Goal: Task Accomplishment & Management: Manage account settings

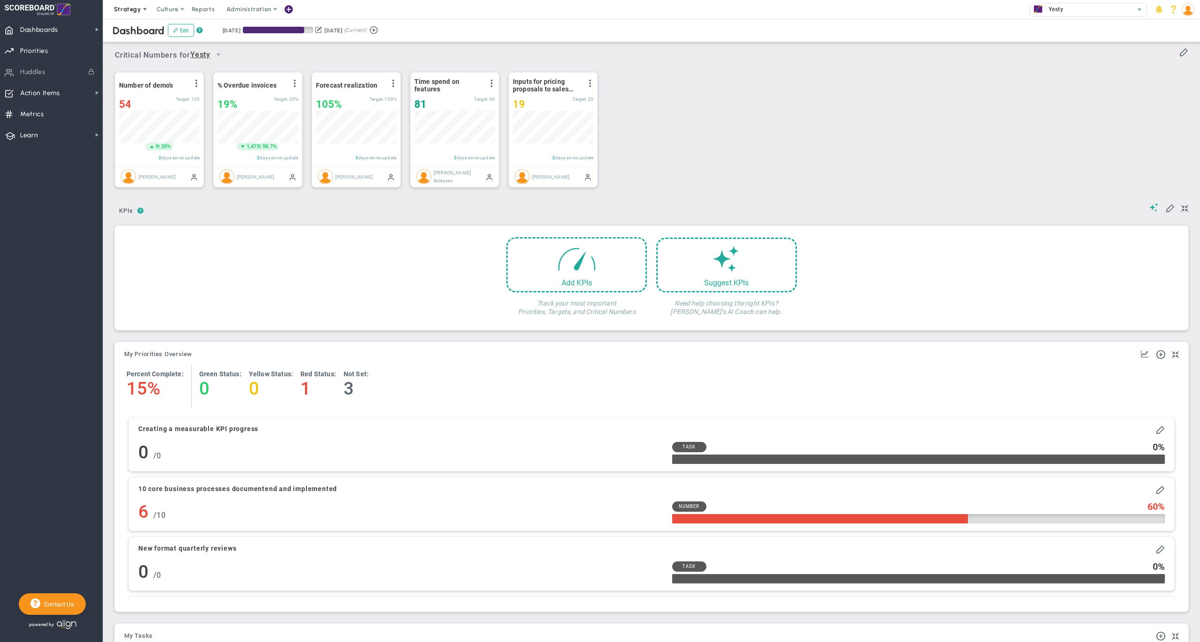
click at [126, 6] on span "Strategy" at bounding box center [127, 9] width 27 height 7
click at [145, 23] on span "One Page Strategic Plan" at bounding box center [157, 28] width 101 height 19
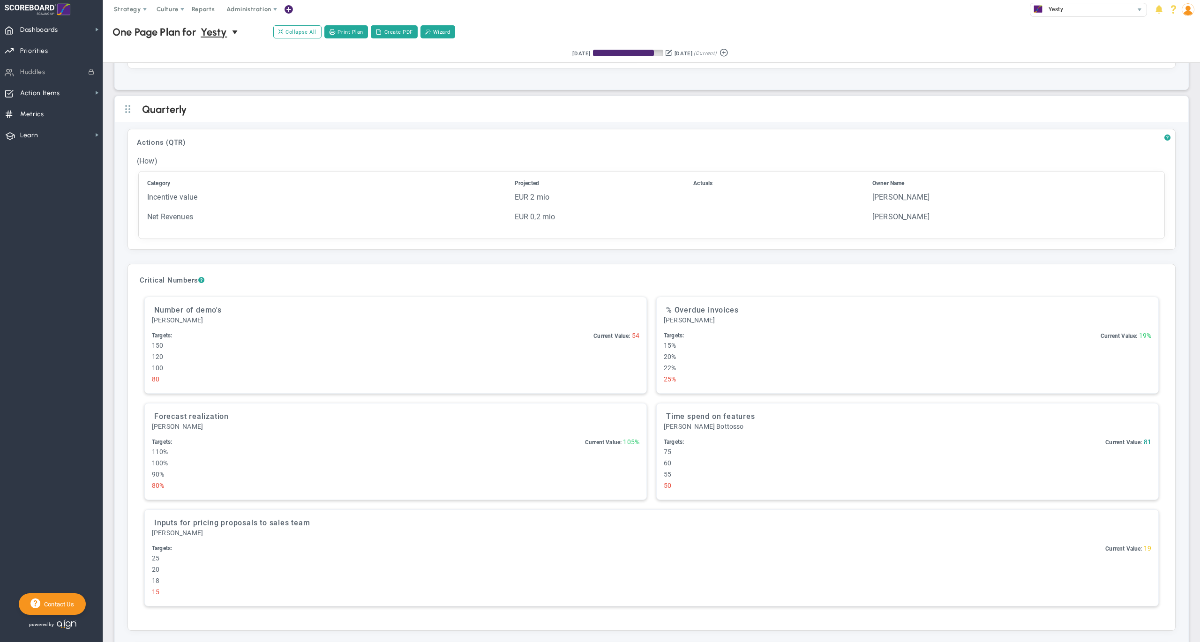
scroll to position [1851, 0]
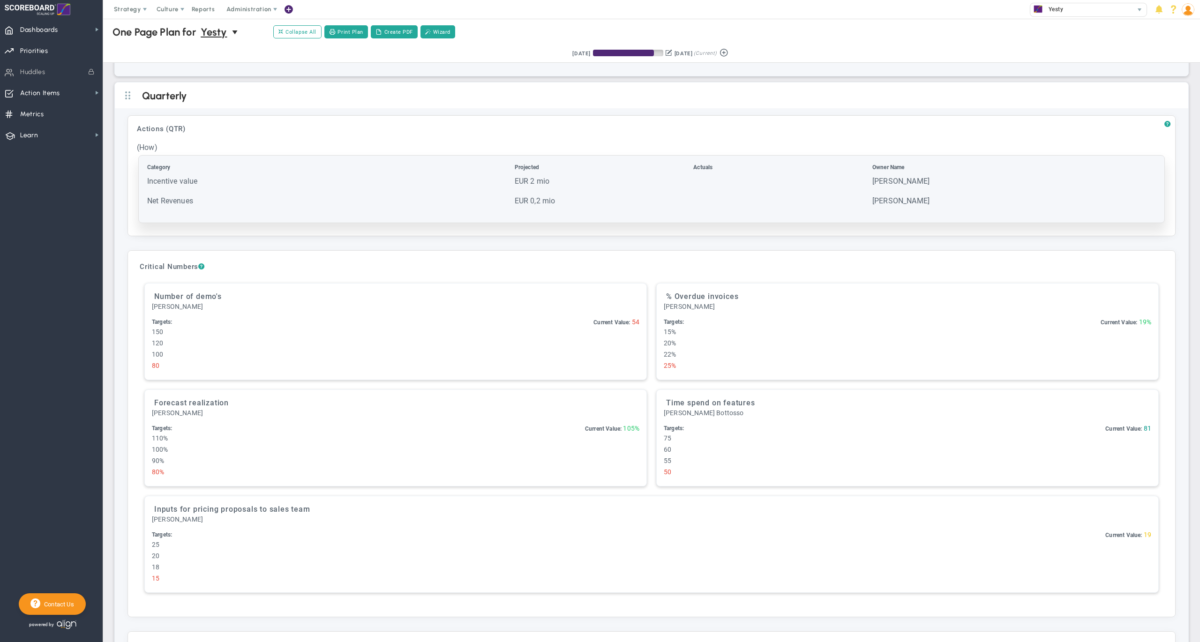
click at [292, 184] on td "Incentive value" at bounding box center [330, 185] width 366 height 19
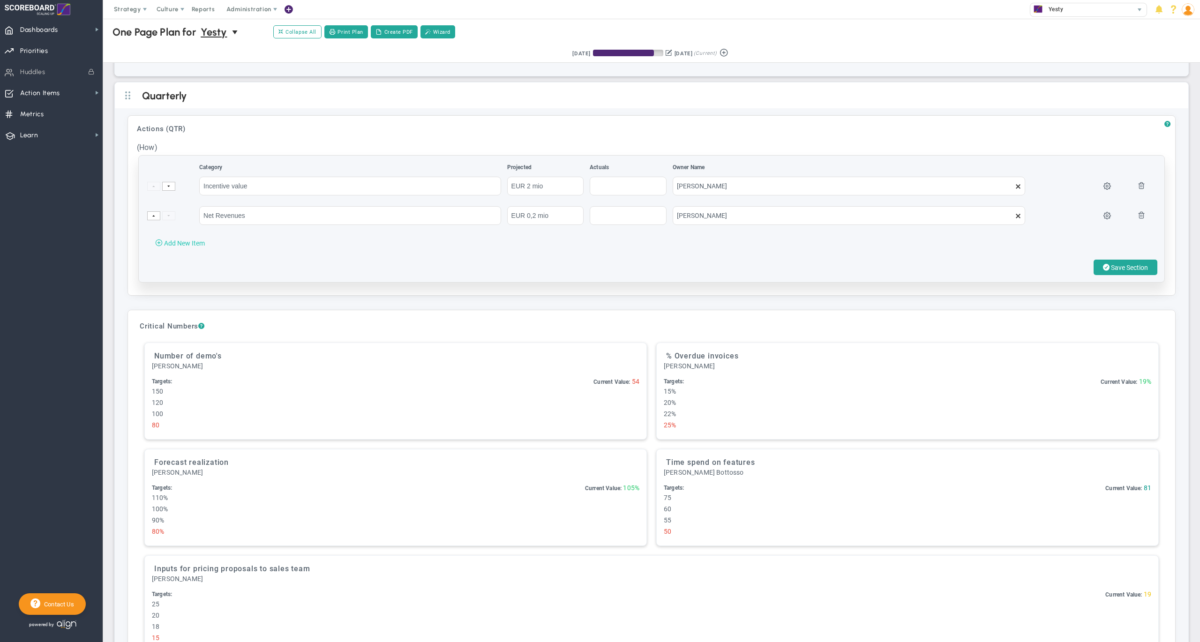
click at [187, 240] on span "Add New Item" at bounding box center [184, 242] width 41 height 7
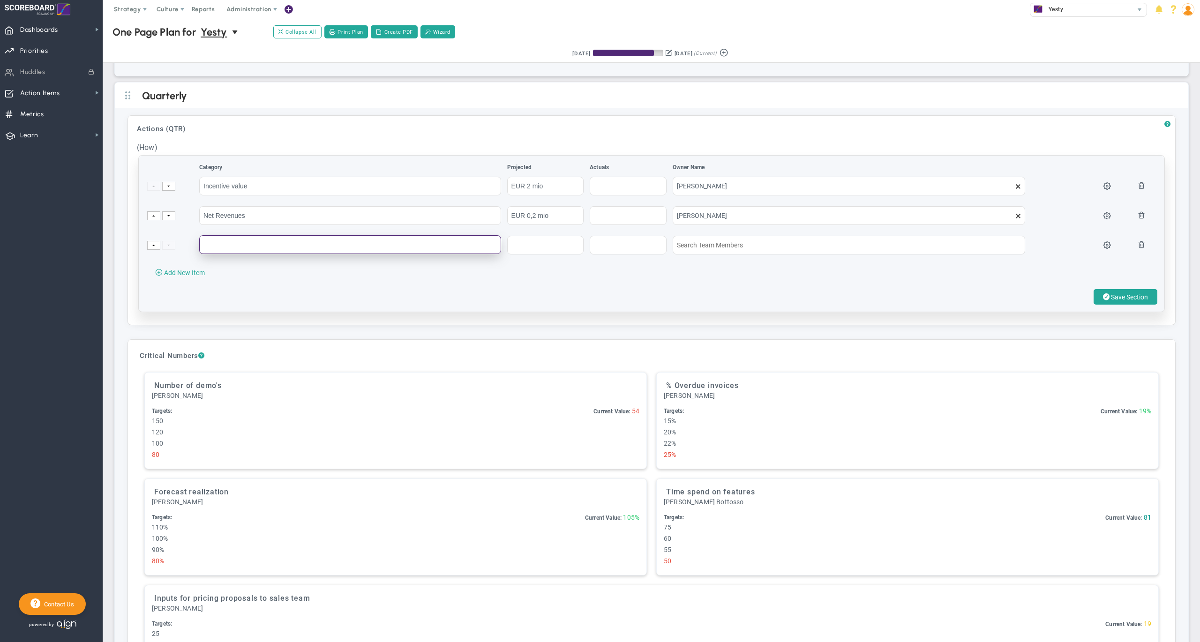
click at [246, 239] on input "text" at bounding box center [350, 244] width 302 height 19
type input "Example"
click at [531, 245] on input "text" at bounding box center [545, 244] width 77 height 19
type input "1"
click at [809, 274] on div "Category Projected Actuals Owner Name" at bounding box center [651, 234] width 1025 height 156
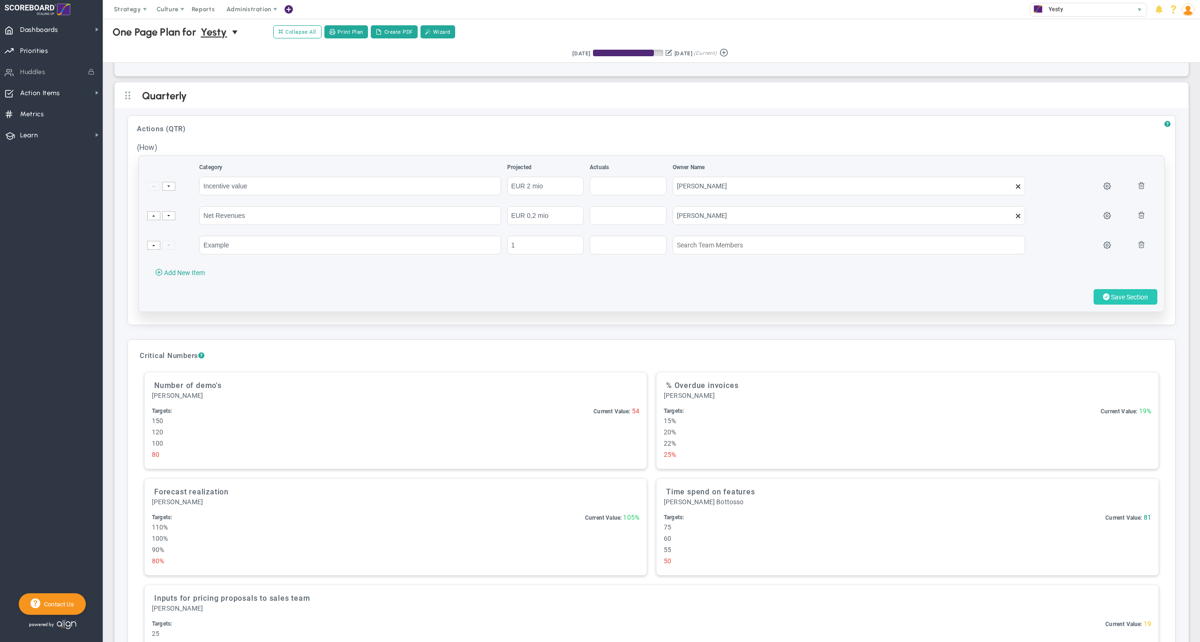
click at [1111, 293] on span "Save Section" at bounding box center [1129, 296] width 37 height 7
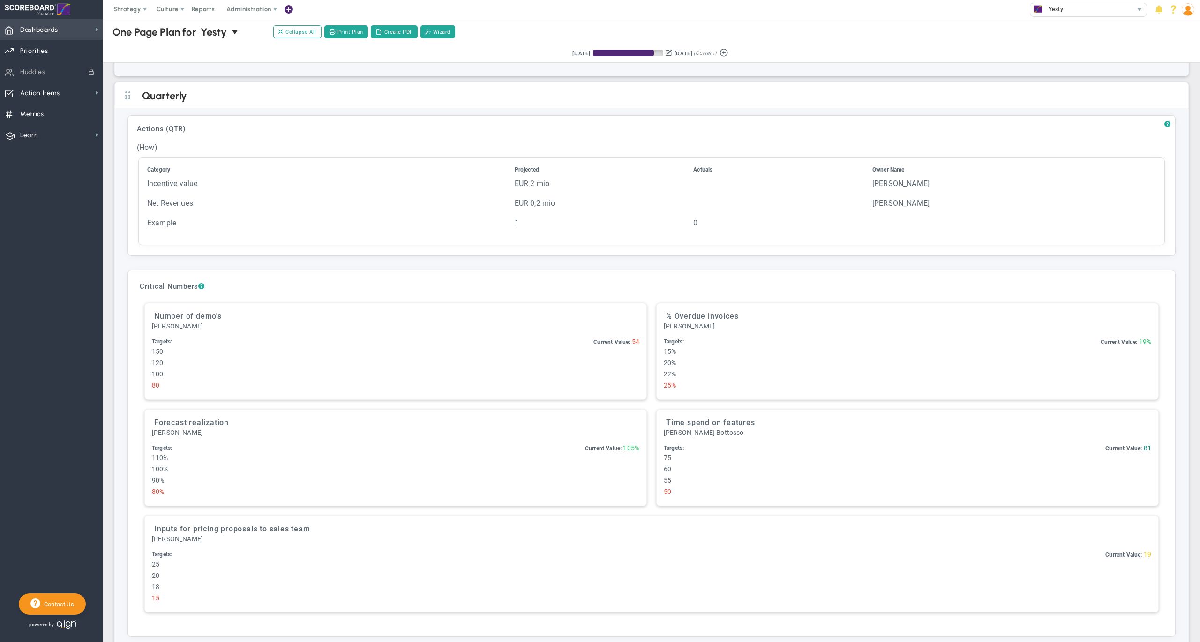
click at [58, 30] on span "Dashboards" at bounding box center [39, 30] width 38 height 20
click at [145, 25] on span "My Dashboard" at bounding box center [144, 27] width 42 height 9
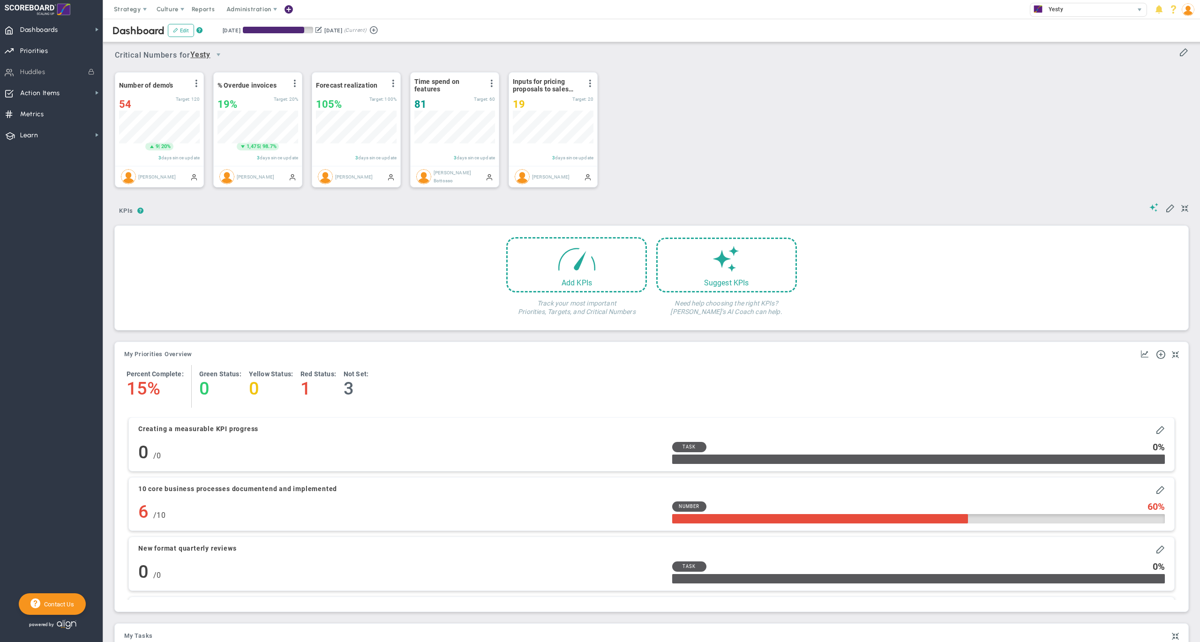
scroll to position [32, 80]
click at [582, 258] on span at bounding box center [577, 256] width 40 height 40
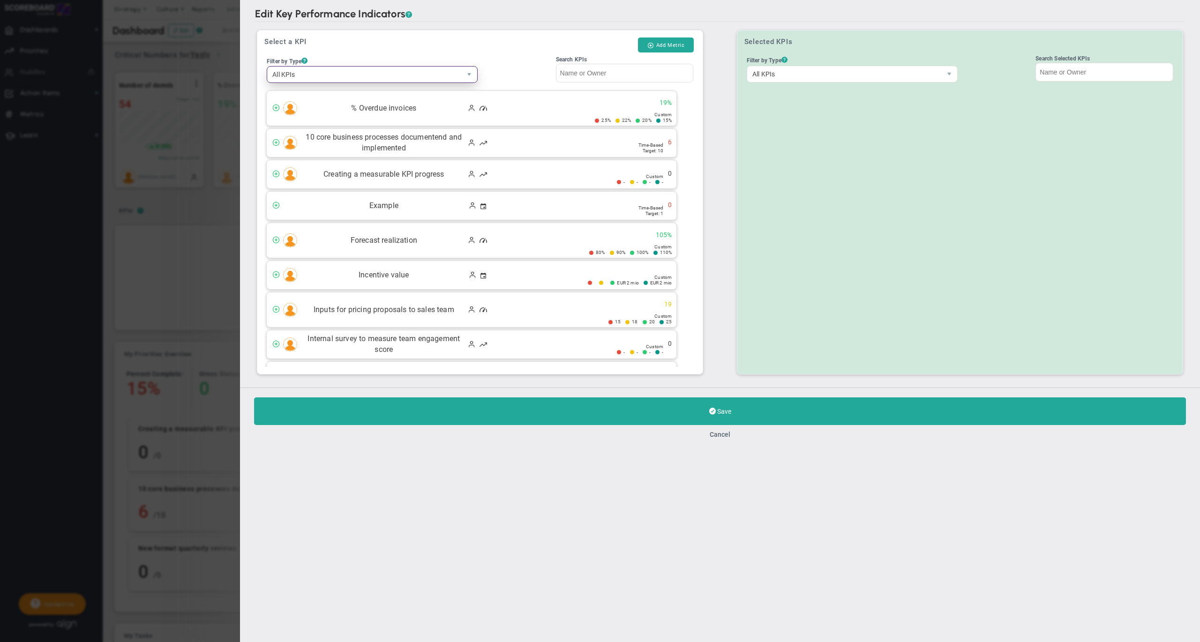
click at [356, 76] on span "All KPIs" at bounding box center [364, 75] width 194 height 16
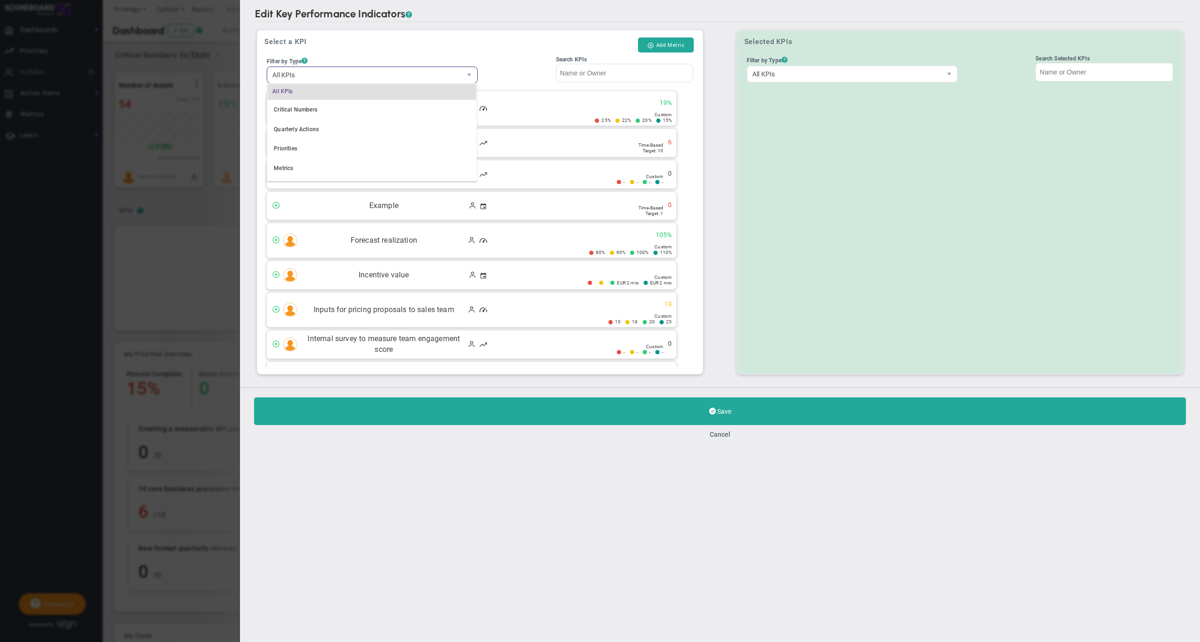
click at [716, 158] on div "Select a KPI Add Metric Filter by Type ? All KPIs All KPIs Critical Numbers Qua…" at bounding box center [720, 202] width 930 height 356
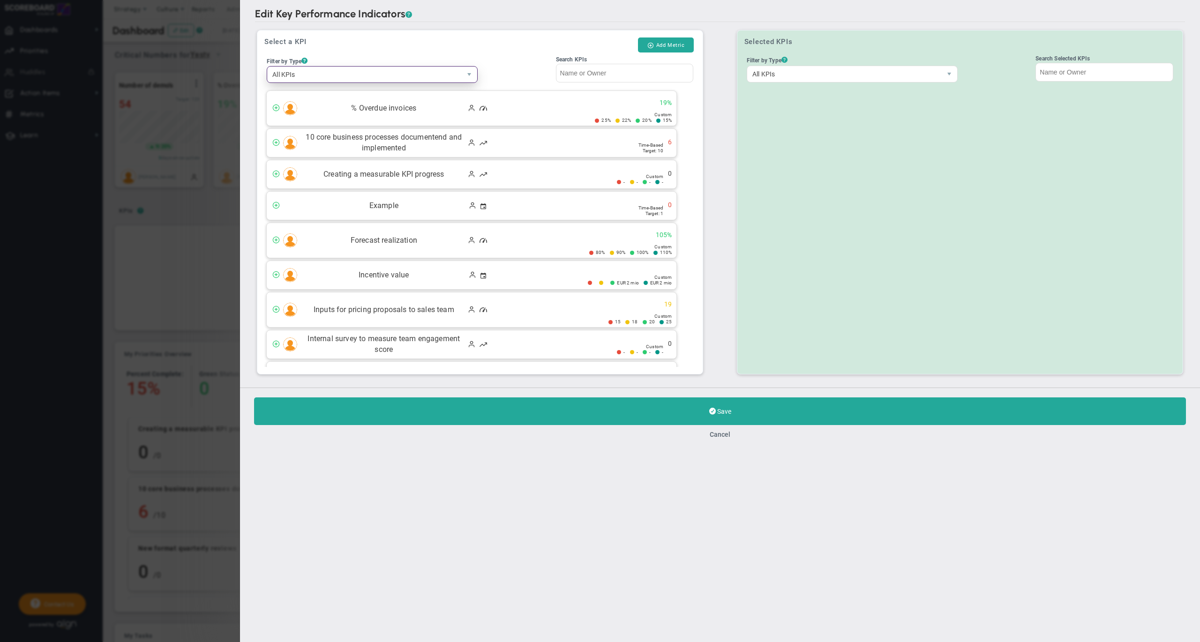
click at [387, 75] on span "All KPIs" at bounding box center [364, 75] width 194 height 16
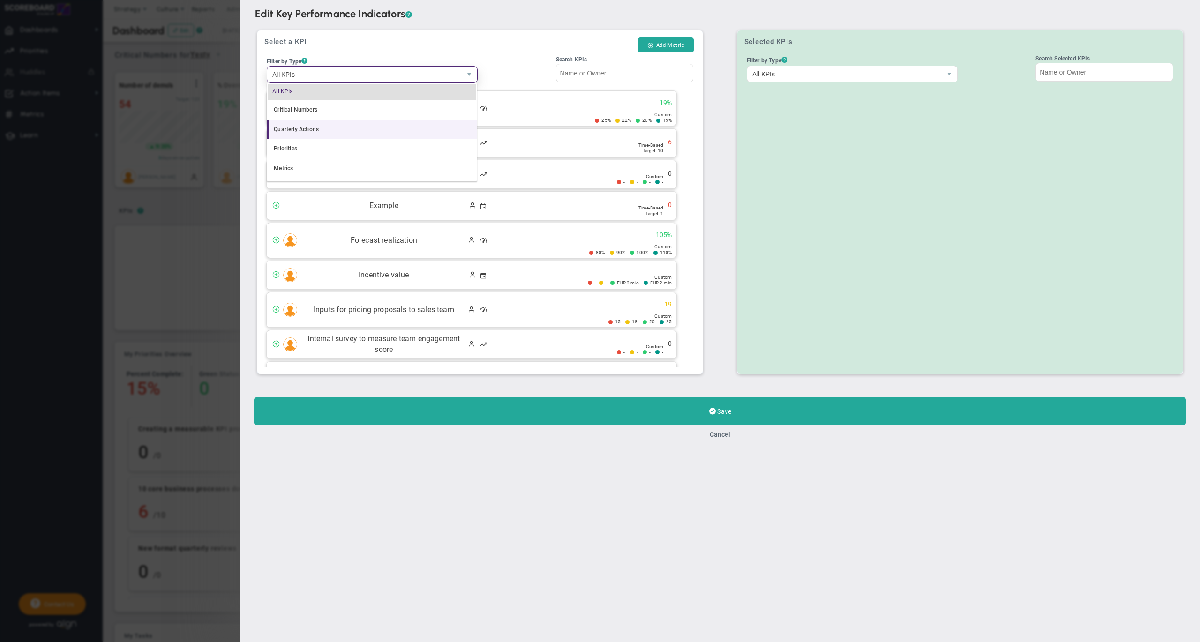
click at [330, 127] on li "Quarterly Actions" at bounding box center [371, 130] width 209 height 20
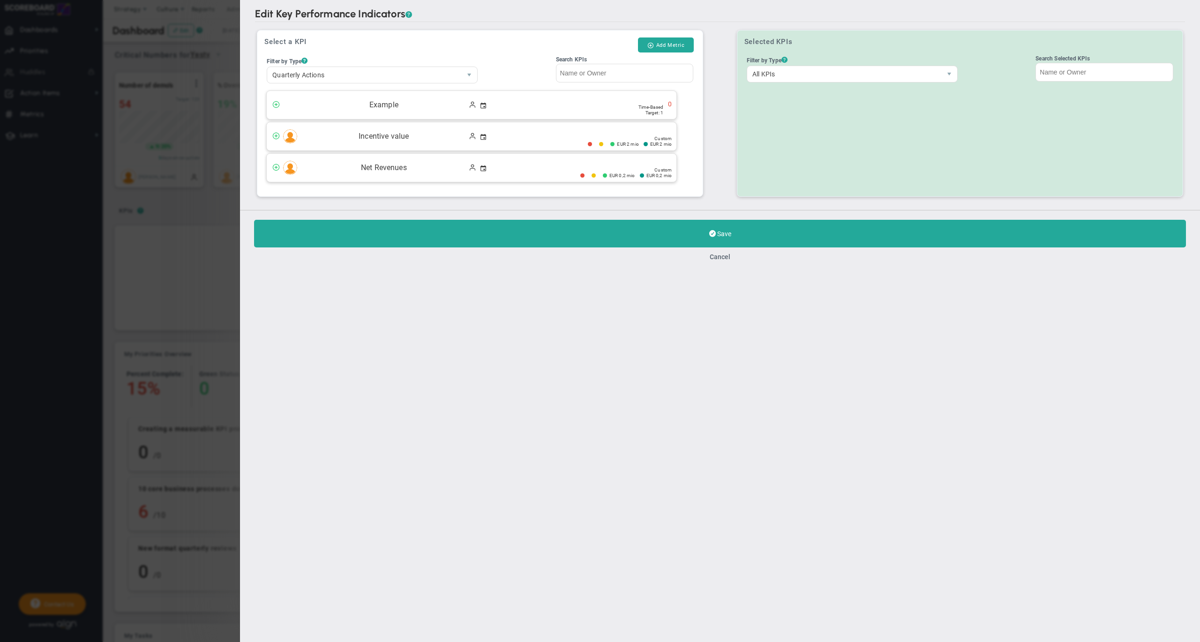
click at [455, 55] on label "Filter by Type ? Quarterly Actions All KPIs Critical Numbers Quarterly Actions …" at bounding box center [372, 70] width 216 height 32
click at [0, 0] on select "All KPIs Critical Numbers Quarterly Actions Priorities Metrics KPIs I Own" at bounding box center [0, 0] width 0 height 0
click at [530, 38] on h3 "Select a KPI" at bounding box center [450, 41] width 373 height 9
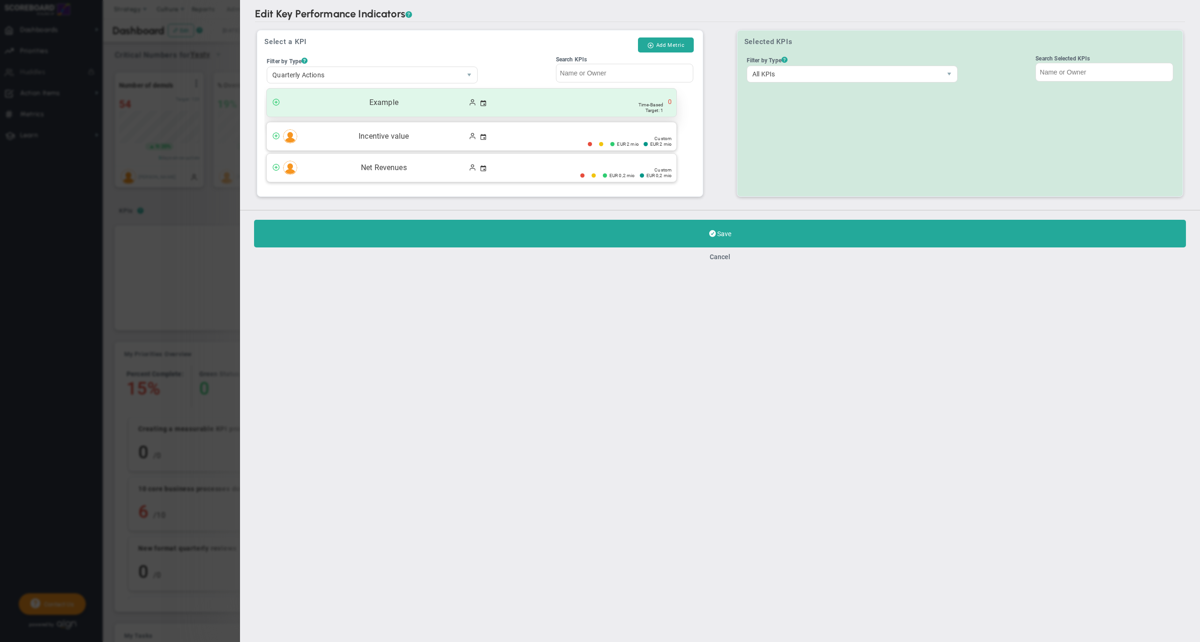
click at [397, 107] on span "Example" at bounding box center [384, 102] width 164 height 11
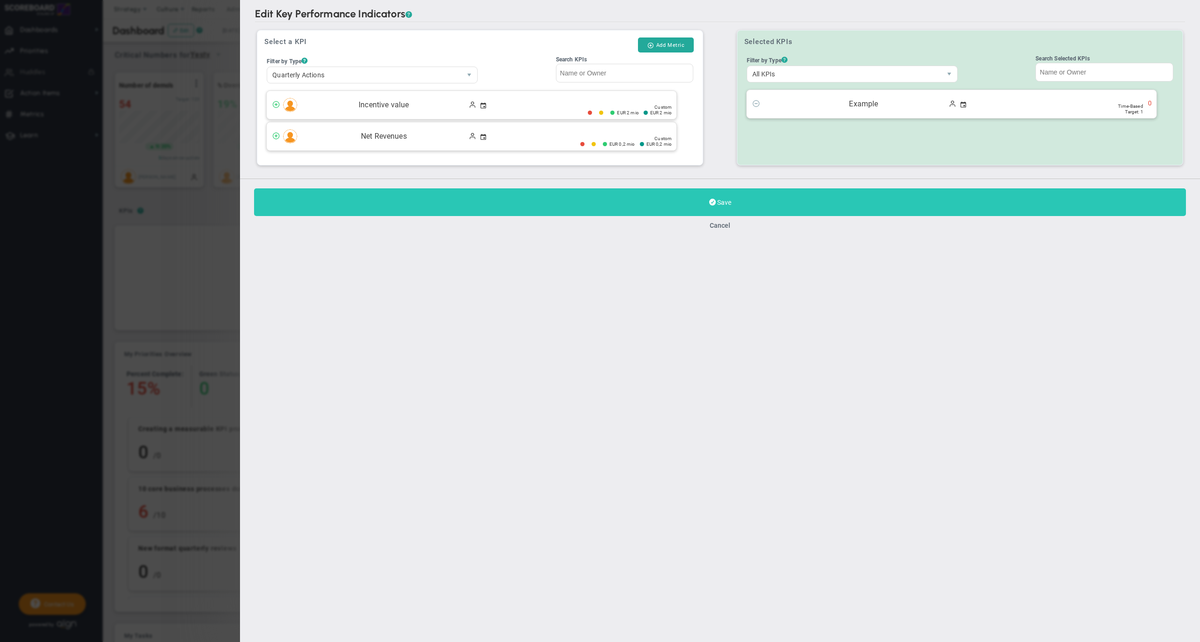
click at [586, 206] on button "Save" at bounding box center [720, 202] width 932 height 28
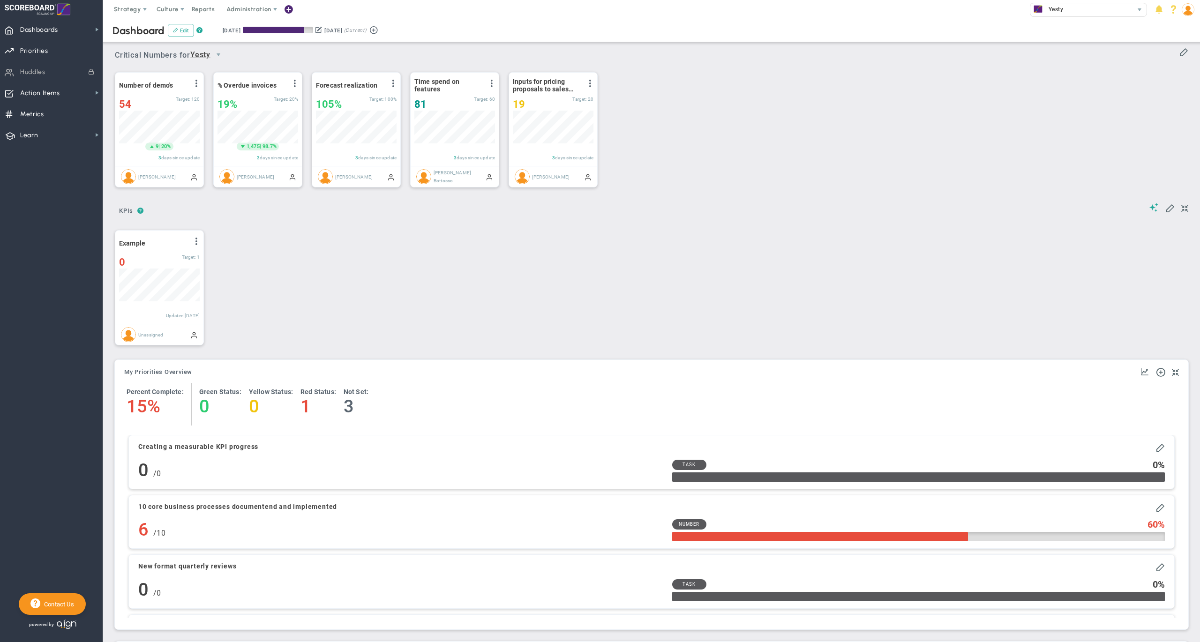
scroll to position [32, 80]
click at [1165, 209] on span at bounding box center [1169, 207] width 9 height 9
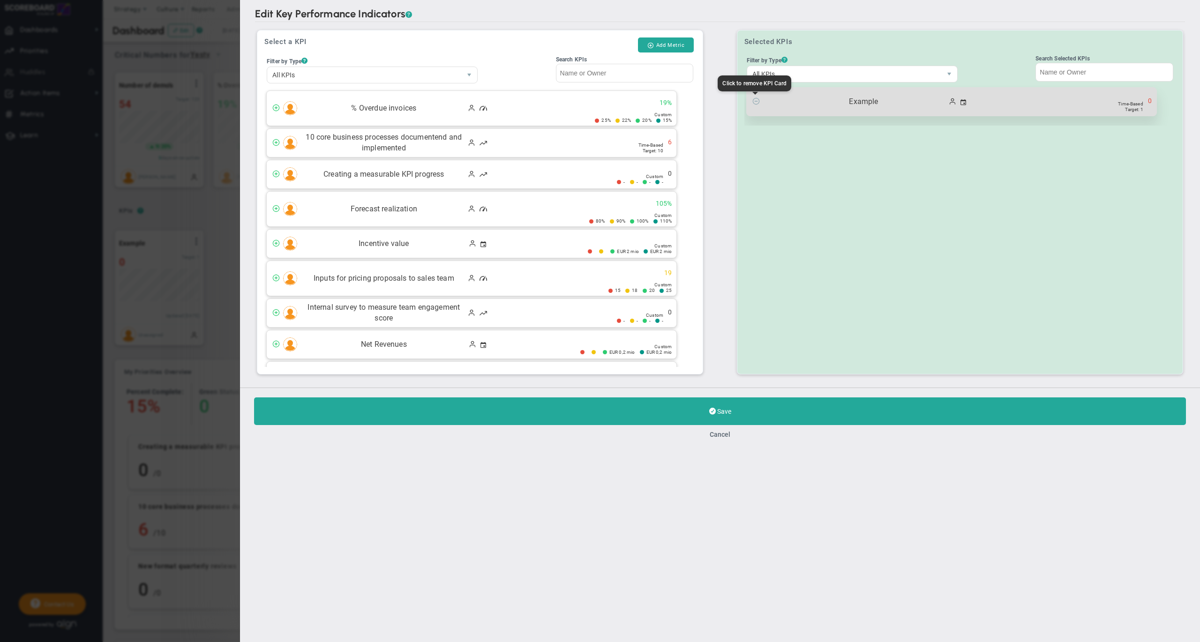
click at [755, 99] on span at bounding box center [755, 100] width 7 height 7
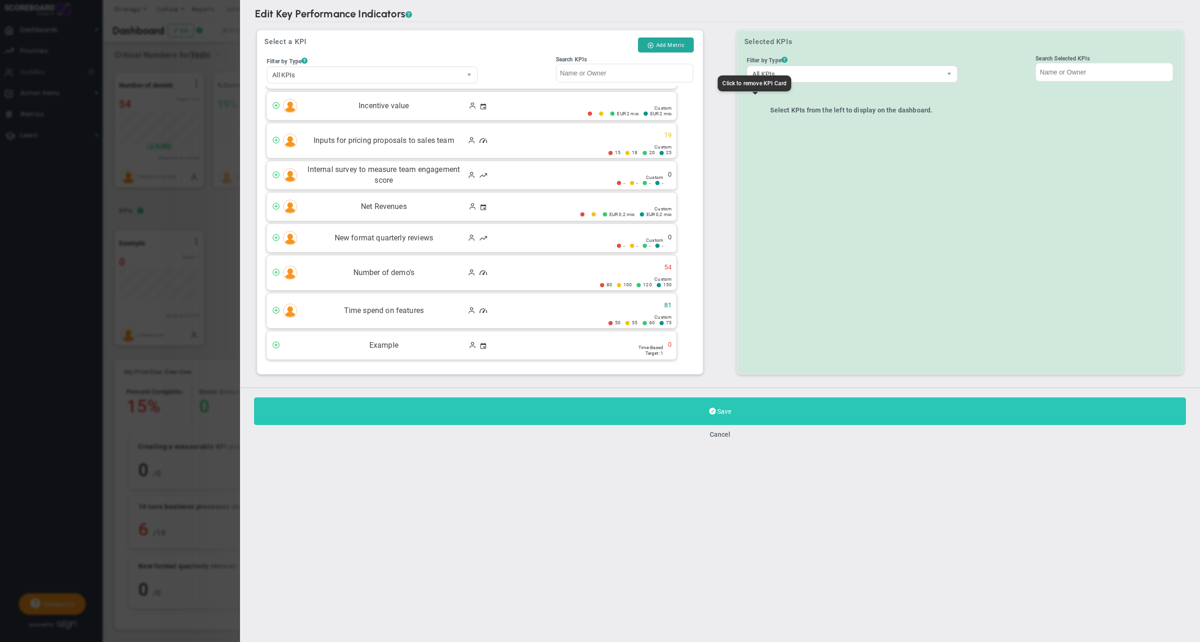
click at [644, 417] on button "Save" at bounding box center [720, 411] width 932 height 28
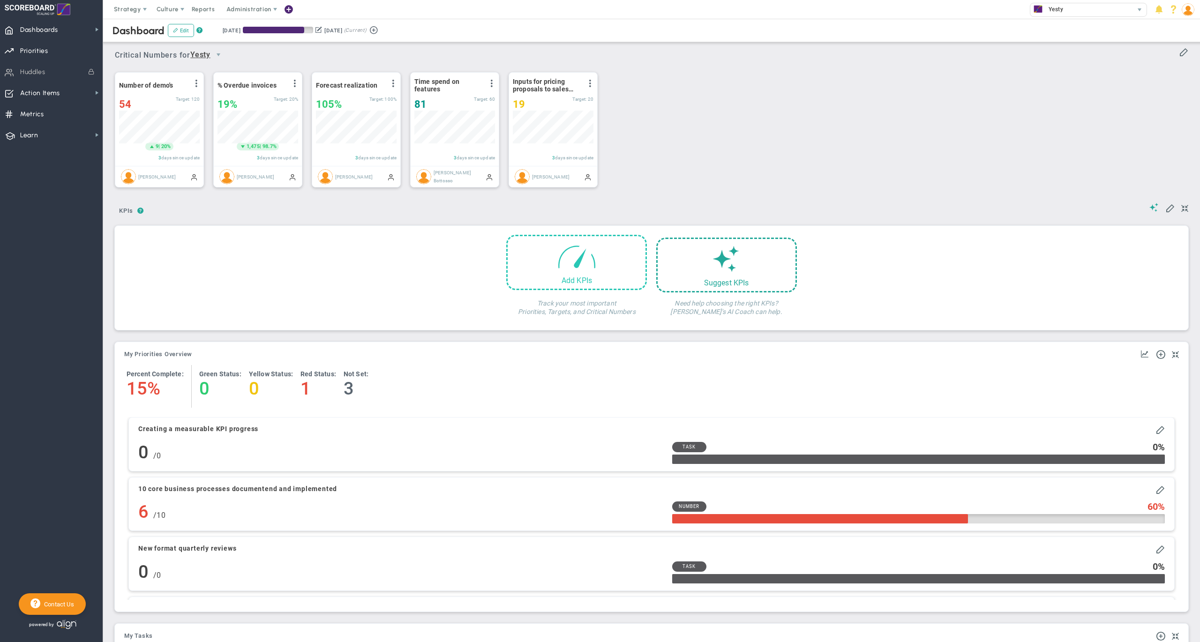
click at [576, 255] on span at bounding box center [577, 256] width 40 height 40
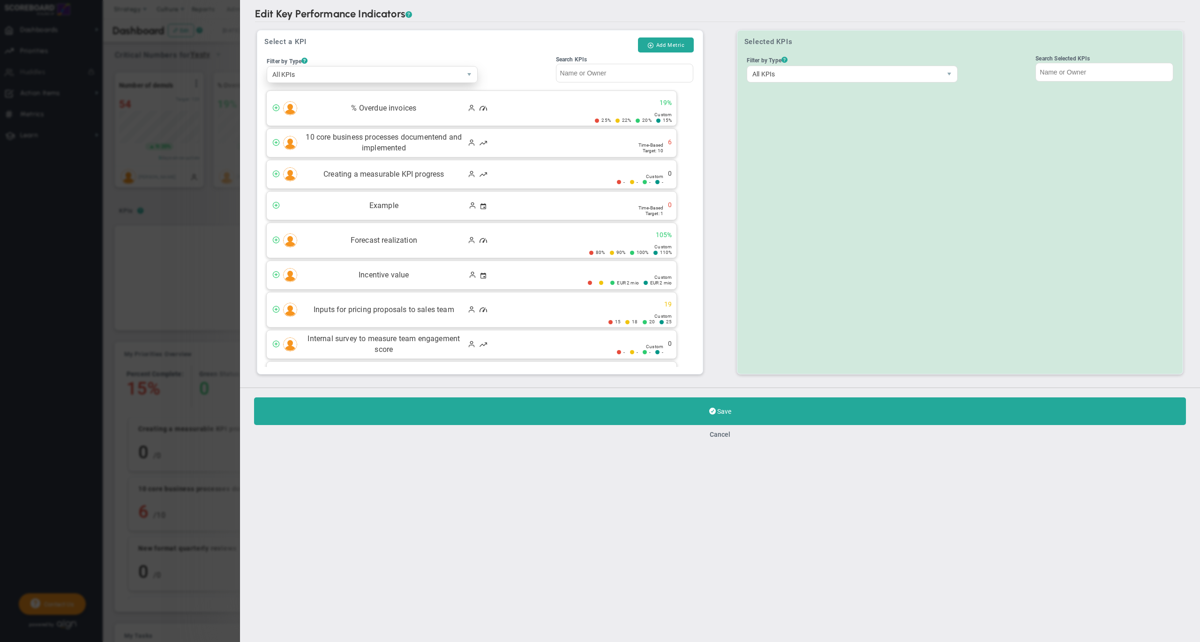
click at [436, 68] on span "All KPIs" at bounding box center [364, 75] width 194 height 16
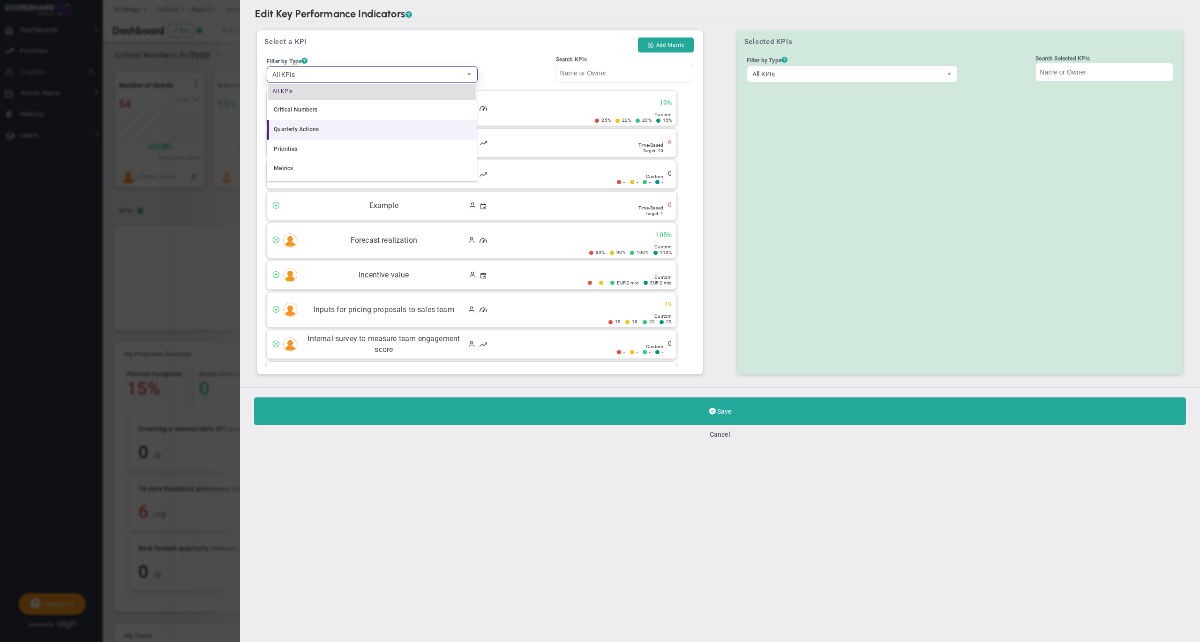
click at [324, 128] on li "Quarterly Actions" at bounding box center [371, 130] width 209 height 20
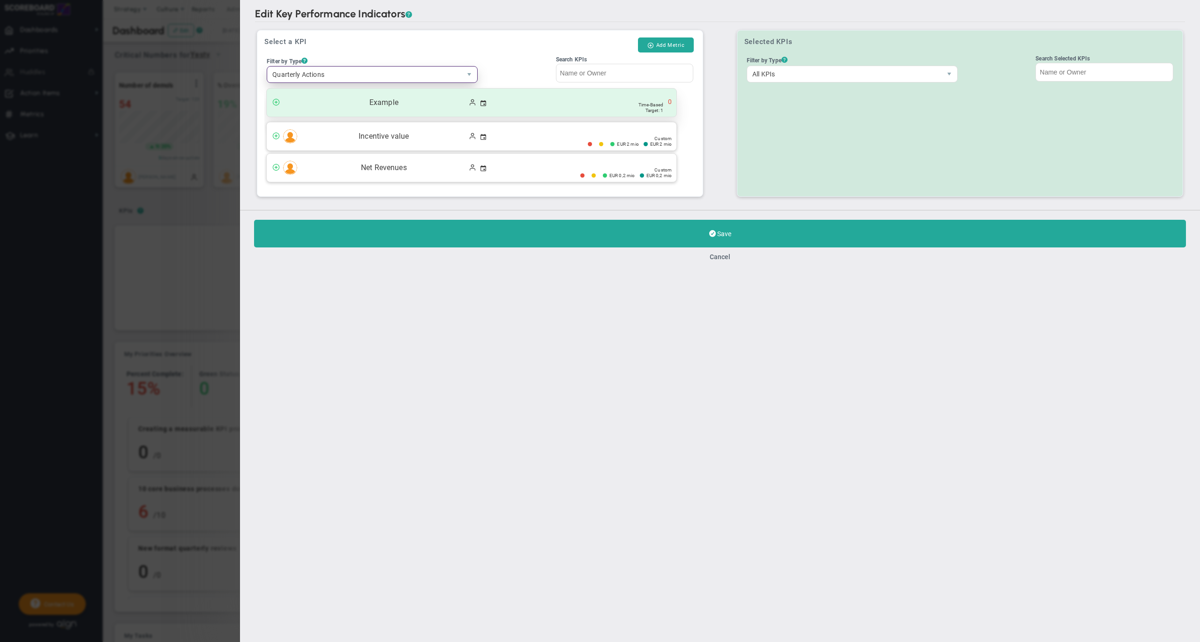
click at [387, 104] on span "Example" at bounding box center [384, 102] width 164 height 11
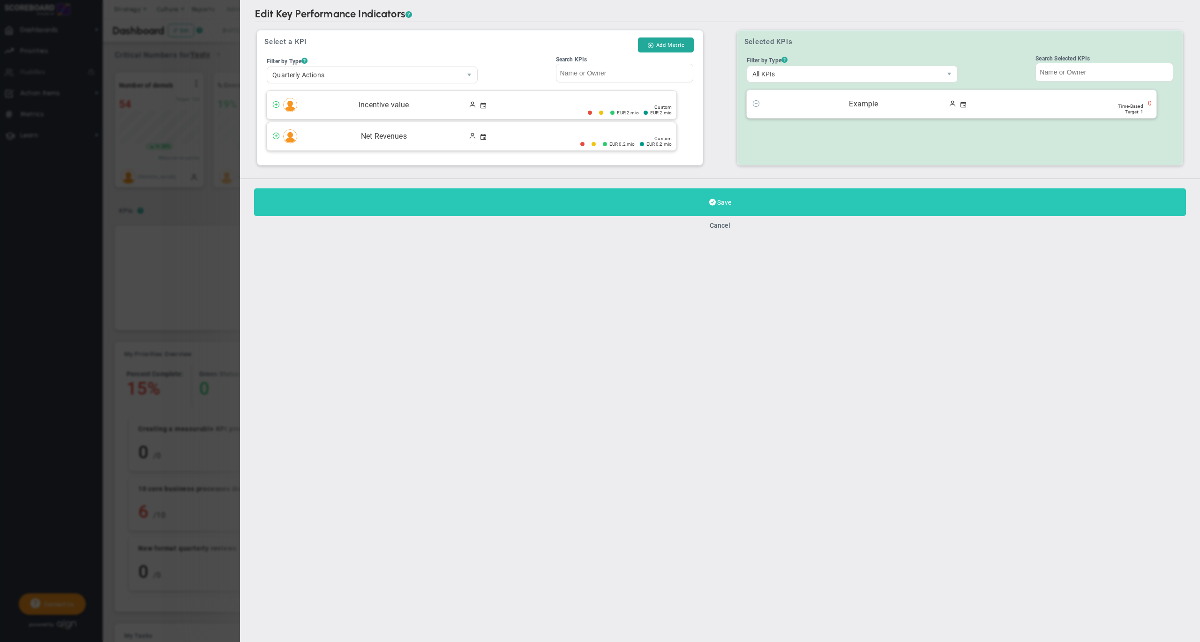
click at [412, 200] on button "Save" at bounding box center [720, 202] width 932 height 28
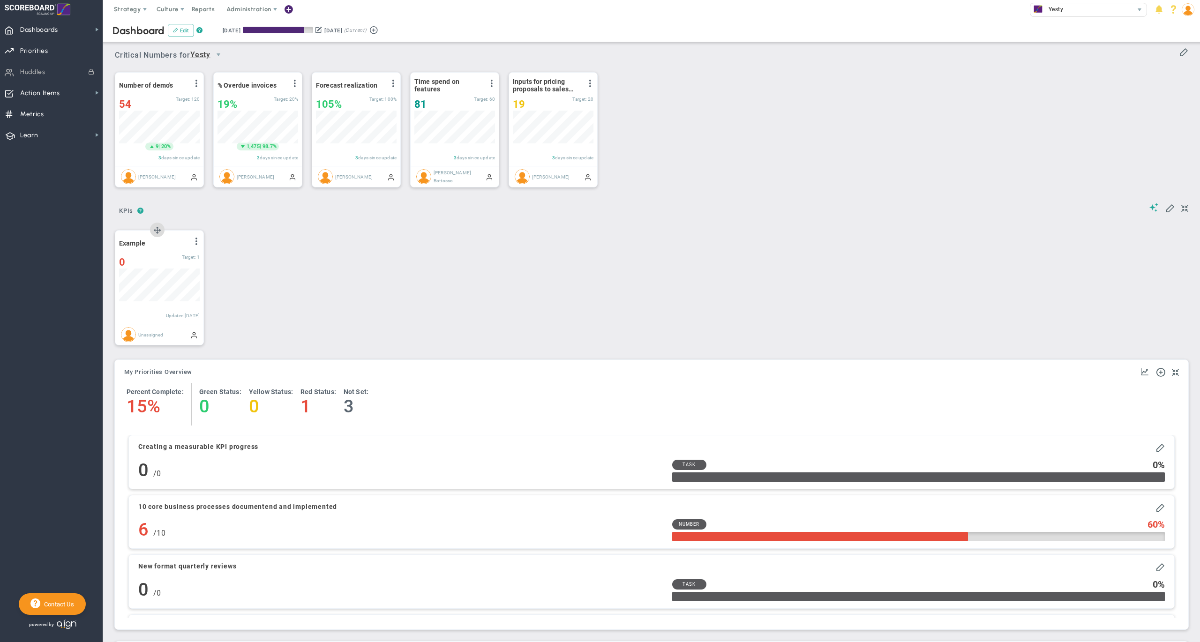
scroll to position [32, 80]
click at [550, 252] on div "Example View Historical Graph Edit Make "No Change" Update Add Past Update 0 0 …" at bounding box center [647, 287] width 1085 height 134
click at [123, 7] on span "Strategy" at bounding box center [127, 9] width 27 height 7
click at [447, 261] on div "Example View Historical Graph Edit Make "No Change" Update Add Past Update 0 0 …" at bounding box center [647, 287] width 1085 height 134
click at [126, 212] on span "KPIs" at bounding box center [126, 210] width 22 height 15
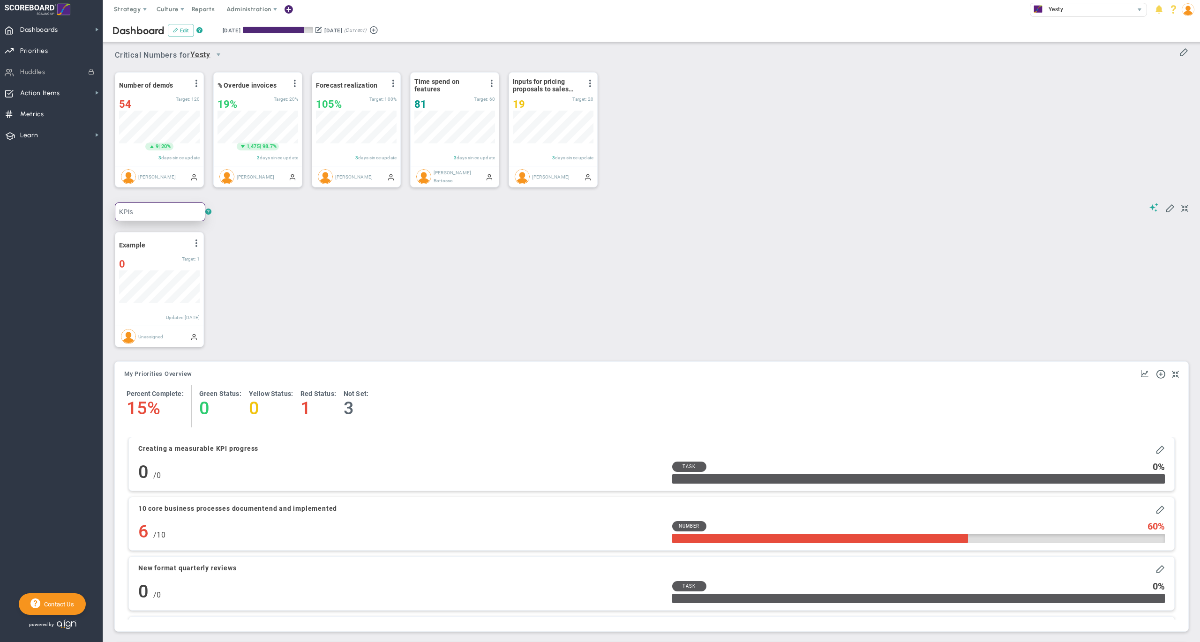
click at [119, 214] on input "KPIs" at bounding box center [160, 211] width 90 height 19
click at [303, 258] on div "Example View Historical Graph Edit Make "No Change" Update Add Past Update 0 0 …" at bounding box center [647, 289] width 1085 height 134
click at [184, 30] on button "Edit" at bounding box center [181, 30] width 26 height 13
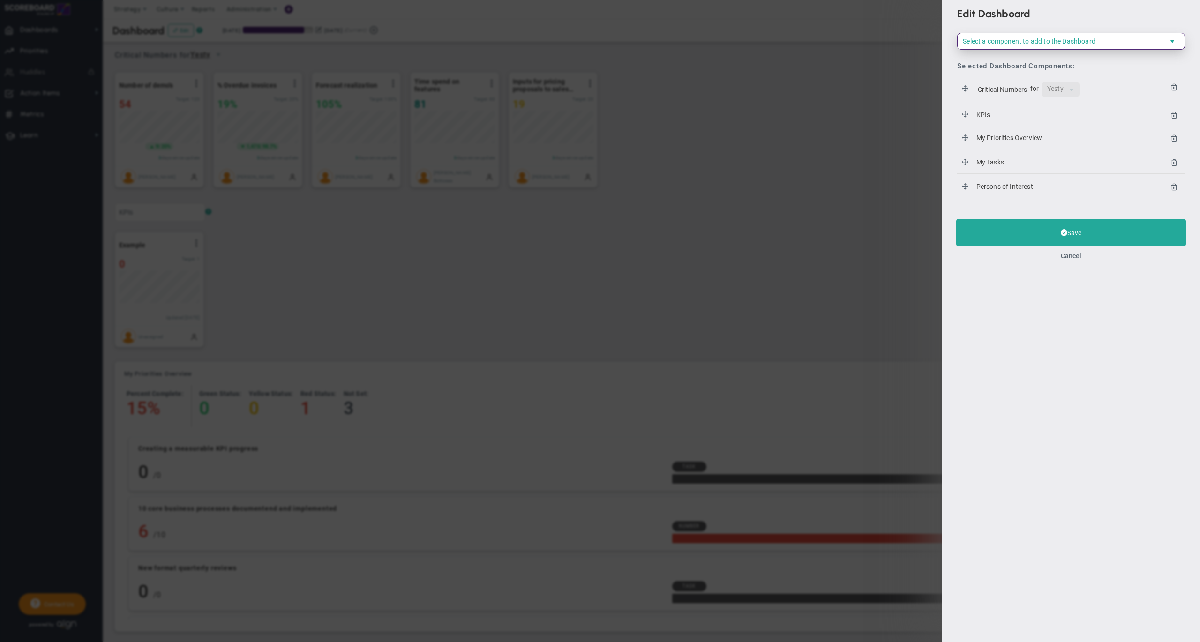
click at [1012, 42] on span "Select a component to add to the Dashboard" at bounding box center [1029, 40] width 133 height 7
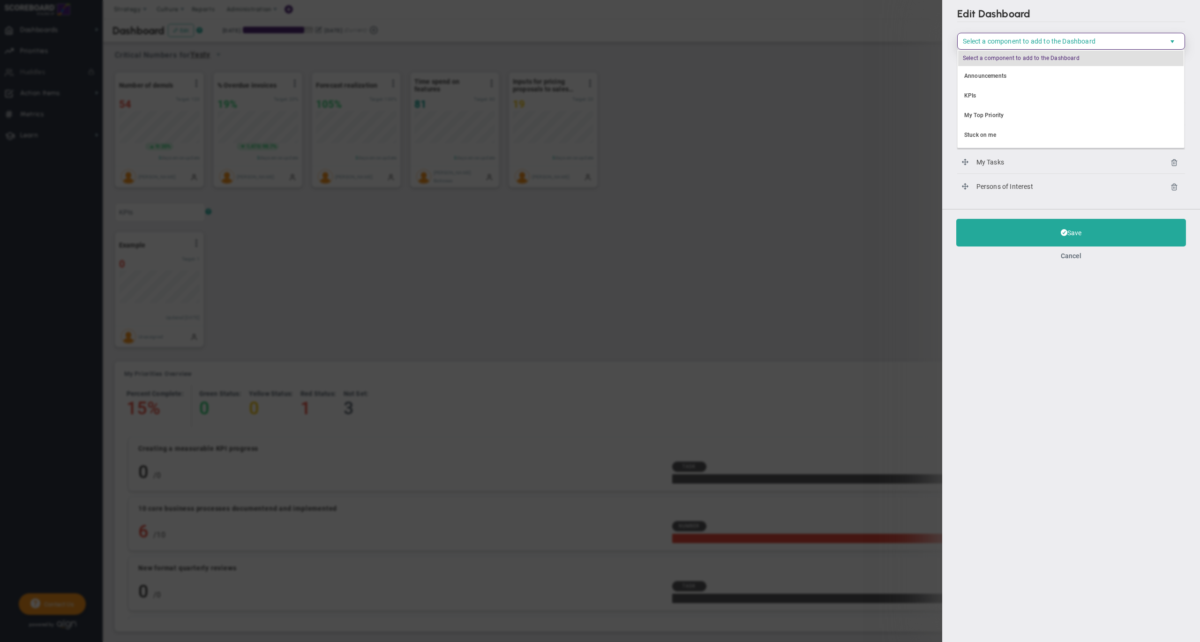
click at [1023, 291] on div "Edit Dashboard Select a component to add to the Dashboard Select a Component to…" at bounding box center [1071, 321] width 258 height 642
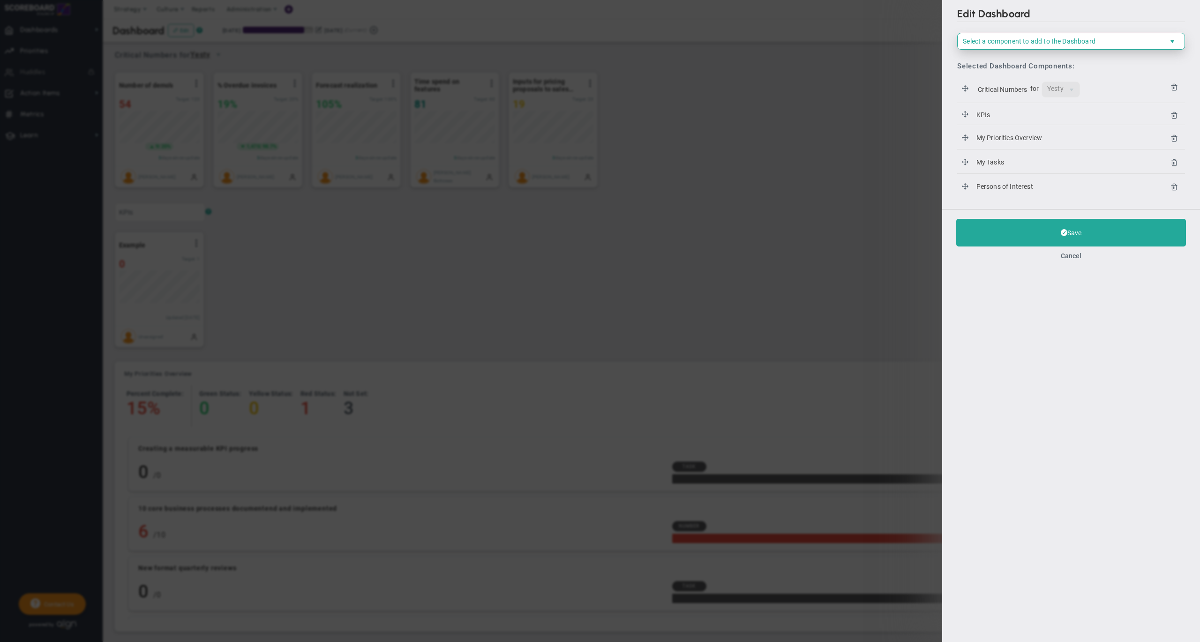
click at [983, 107] on li "KPIs KPIs" at bounding box center [1071, 115] width 228 height 20
click at [983, 114] on span "KPIs" at bounding box center [982, 114] width 17 height 11
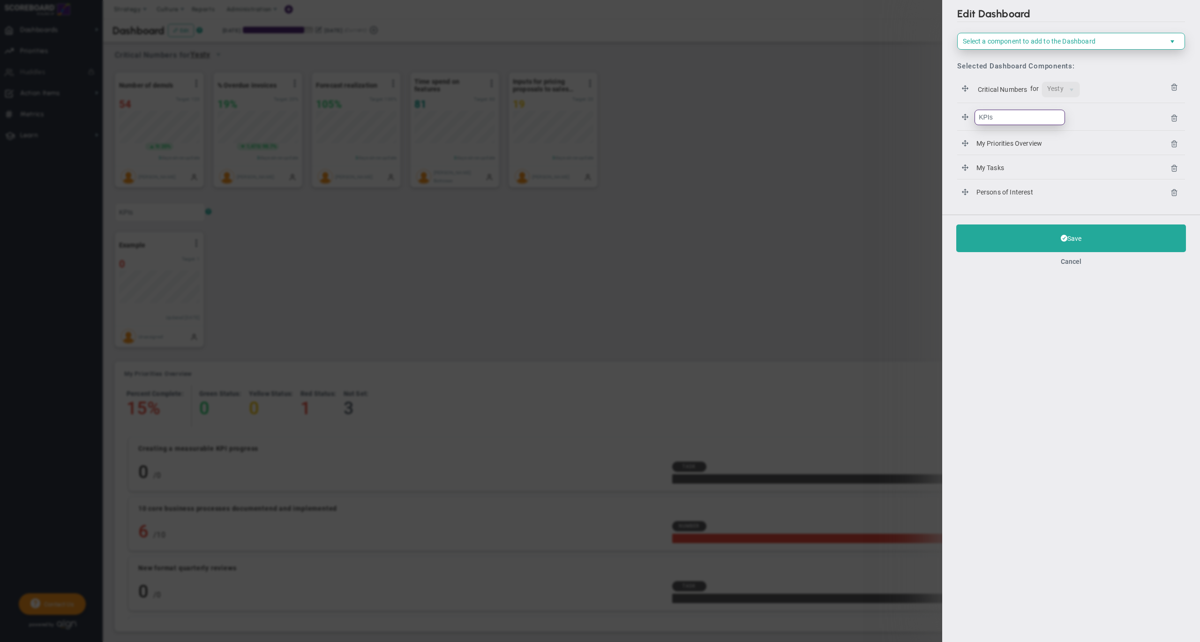
click at [978, 115] on input "KPIs" at bounding box center [1019, 117] width 90 height 15
type input "Team 1 KPIs"
click at [1091, 14] on h2 "Edit Dashboard" at bounding box center [1071, 14] width 228 height 15
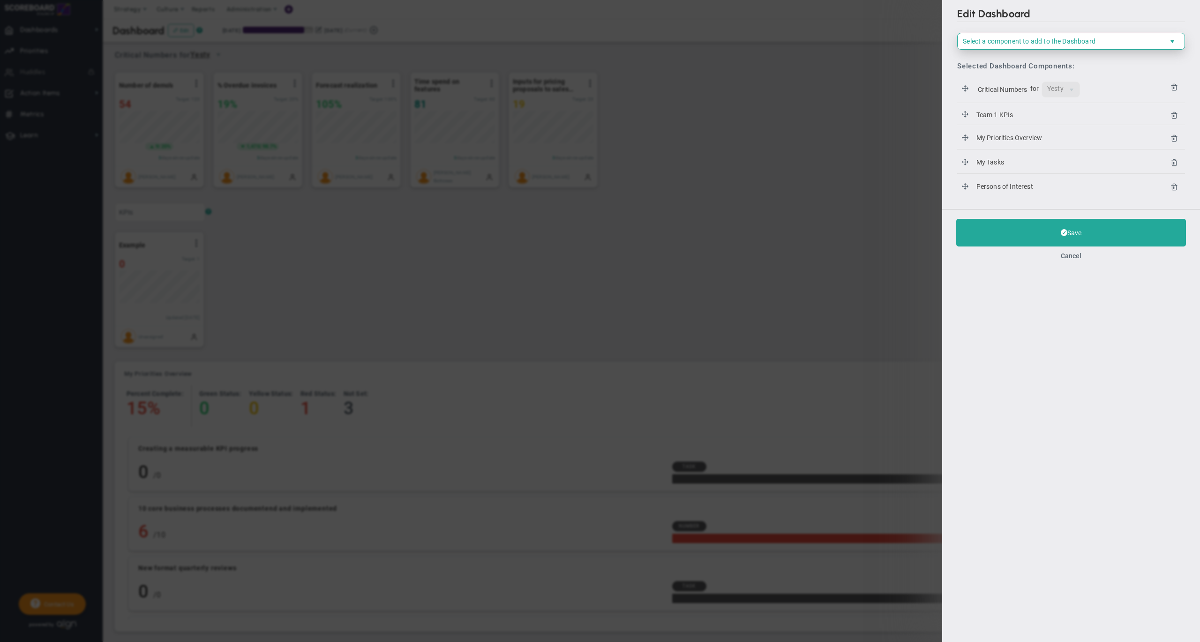
click at [1054, 40] on span "Select a component to add to the Dashboard" at bounding box center [1029, 40] width 133 height 7
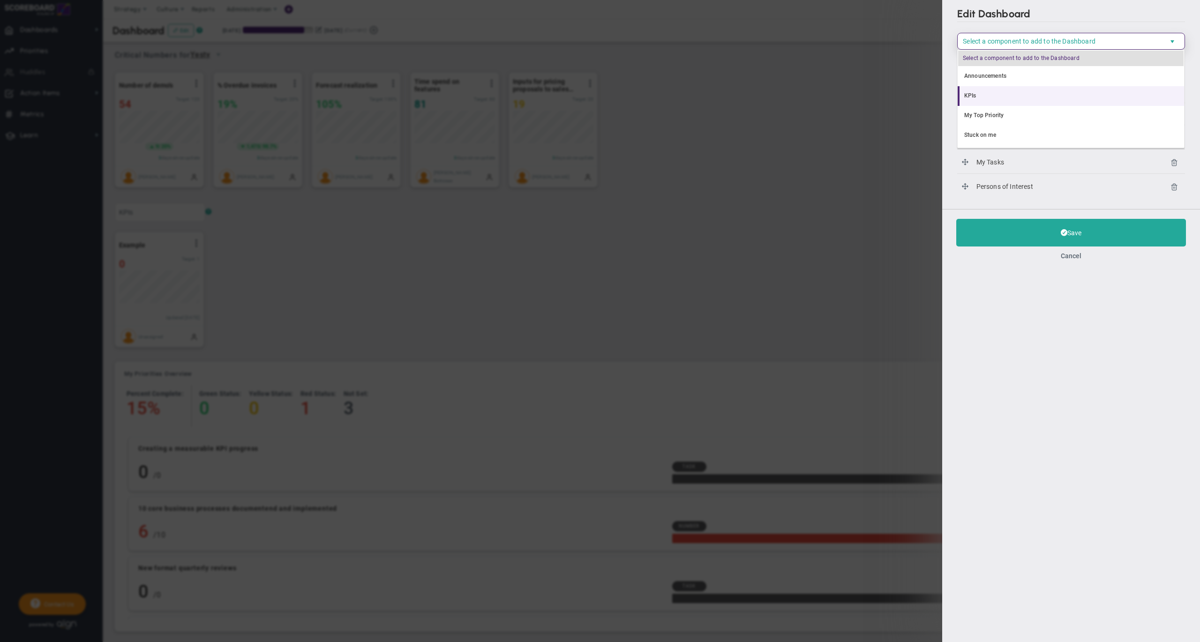
click at [993, 98] on li "KPIs" at bounding box center [1070, 96] width 226 height 20
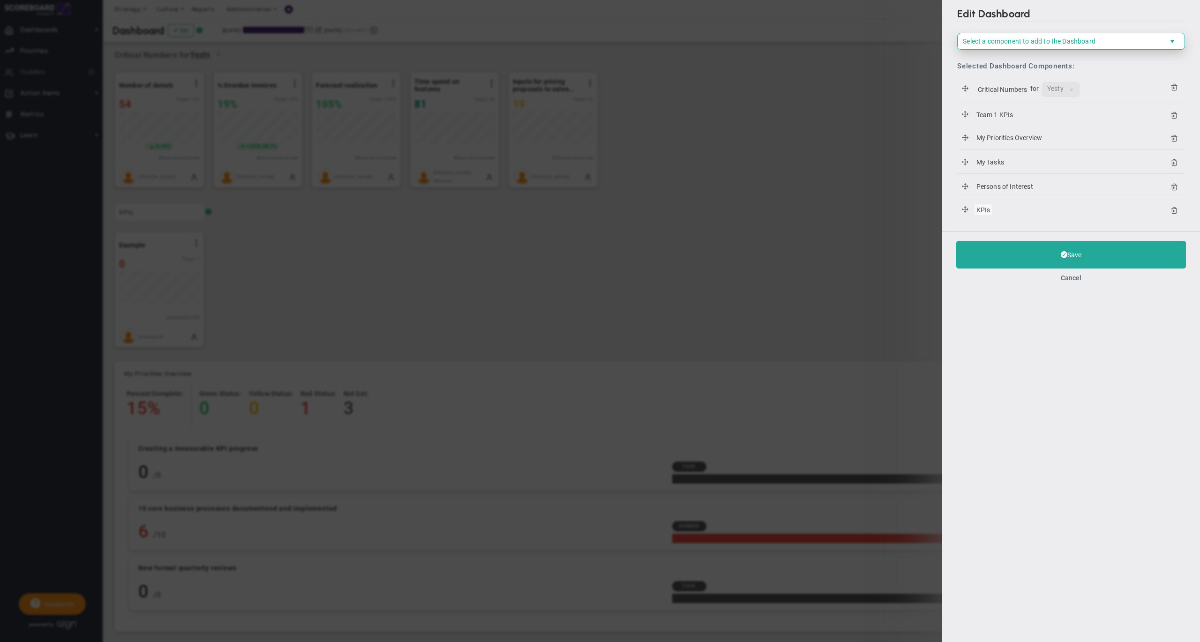
click at [978, 210] on span "KPIs" at bounding box center [982, 209] width 17 height 11
click at [977, 210] on input "KPIs" at bounding box center [1019, 212] width 90 height 15
type input "Finance (Team 2) KPIs"
click at [996, 231] on div "Edit Dashboard Select a component to add to the Dashboard Select a Component to…" at bounding box center [1071, 321] width 258 height 642
drag, startPoint x: 964, startPoint y: 211, endPoint x: 968, endPoint y: 132, distance: 78.8
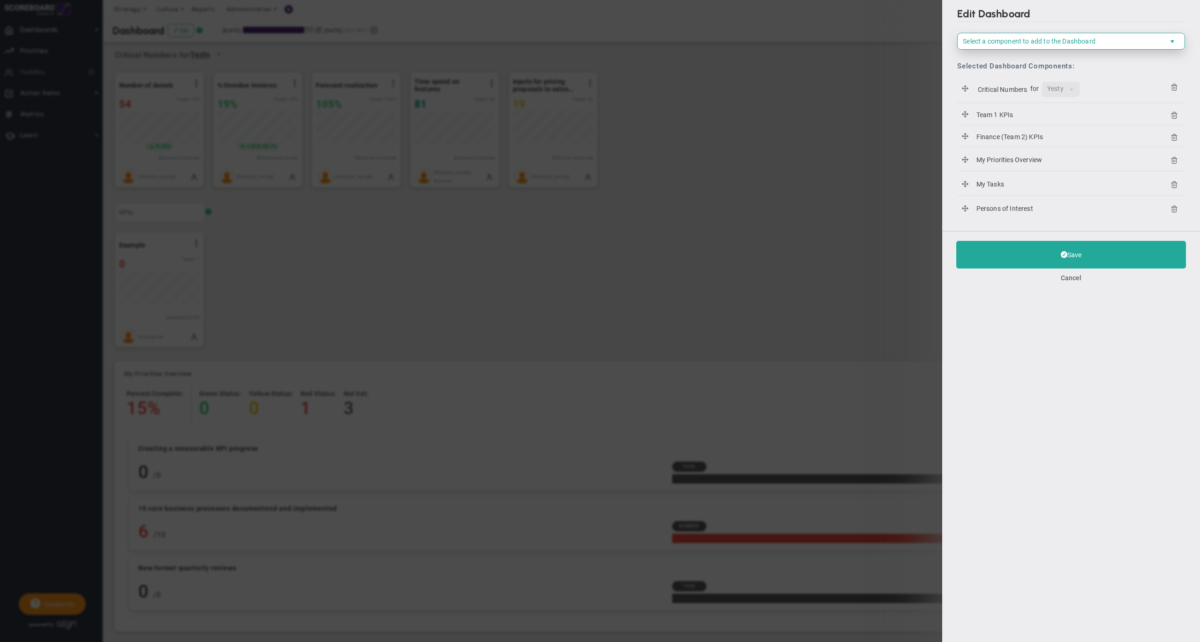
click at [1007, 38] on span "Select a component to add to the Dashboard" at bounding box center [1029, 40] width 133 height 7
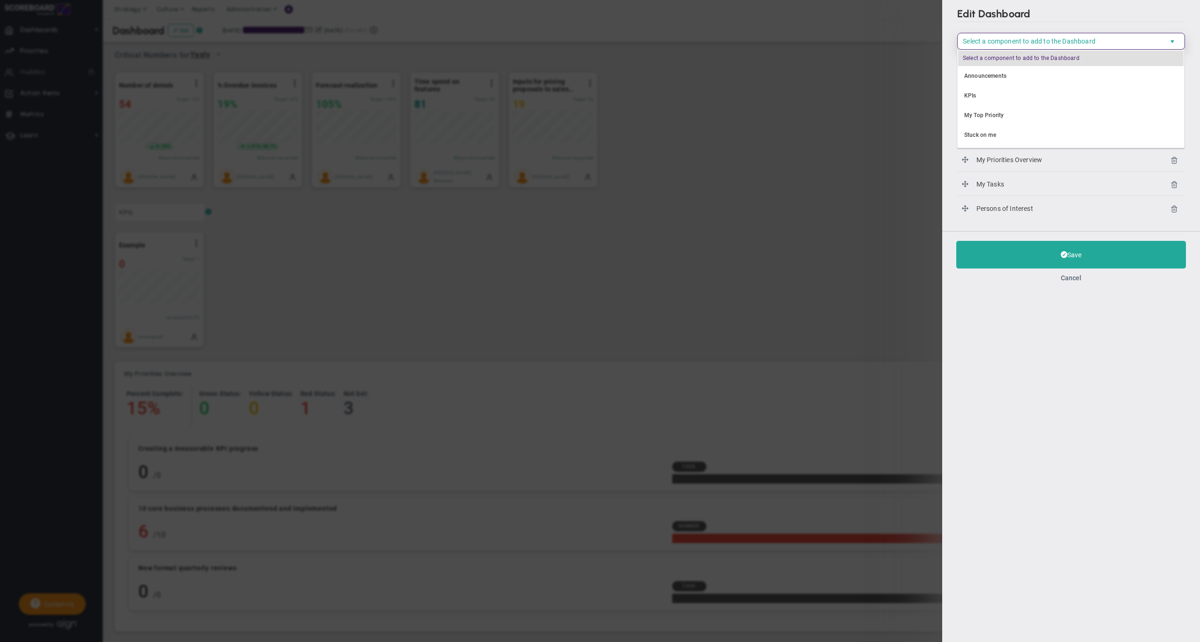
click at [1029, 391] on div "Edit Dashboard Select a component to add to the Dashboard Select a Component to…" at bounding box center [1071, 321] width 258 height 642
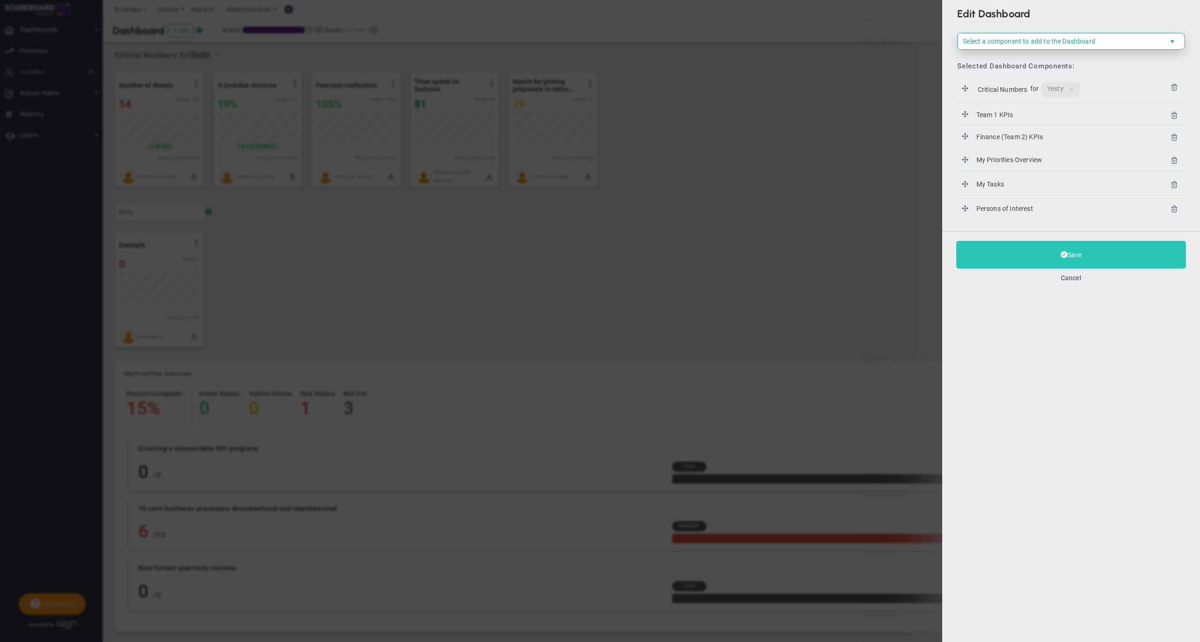
click at [1011, 251] on button "Save" at bounding box center [1071, 255] width 230 height 28
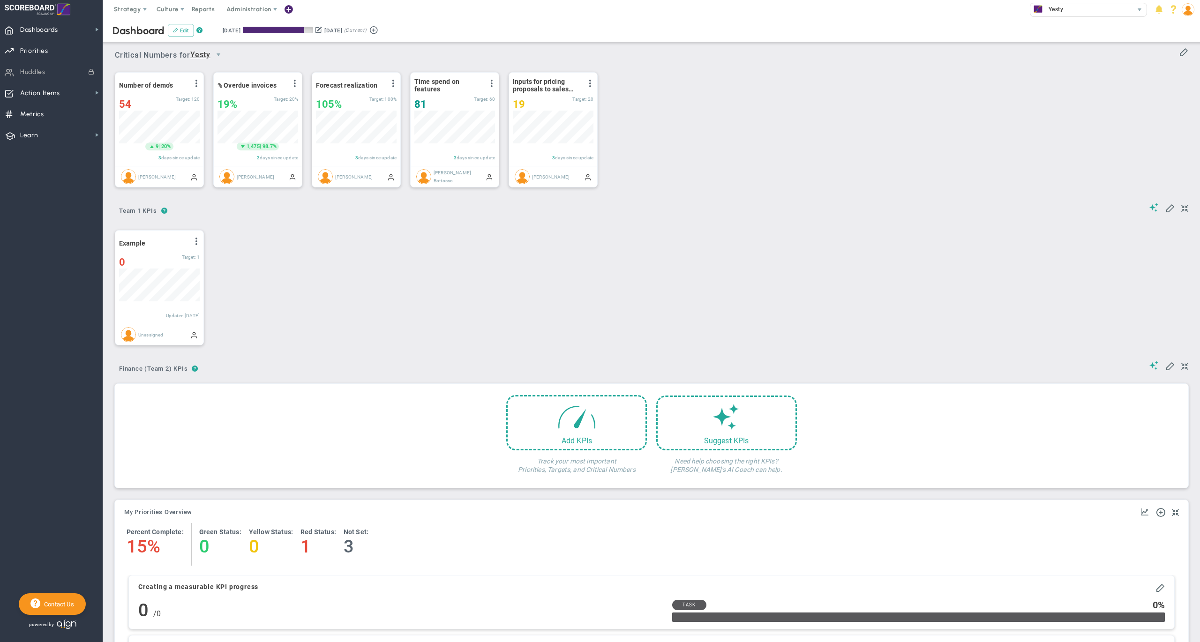
scroll to position [32, 80]
click at [577, 426] on span at bounding box center [577, 414] width 40 height 40
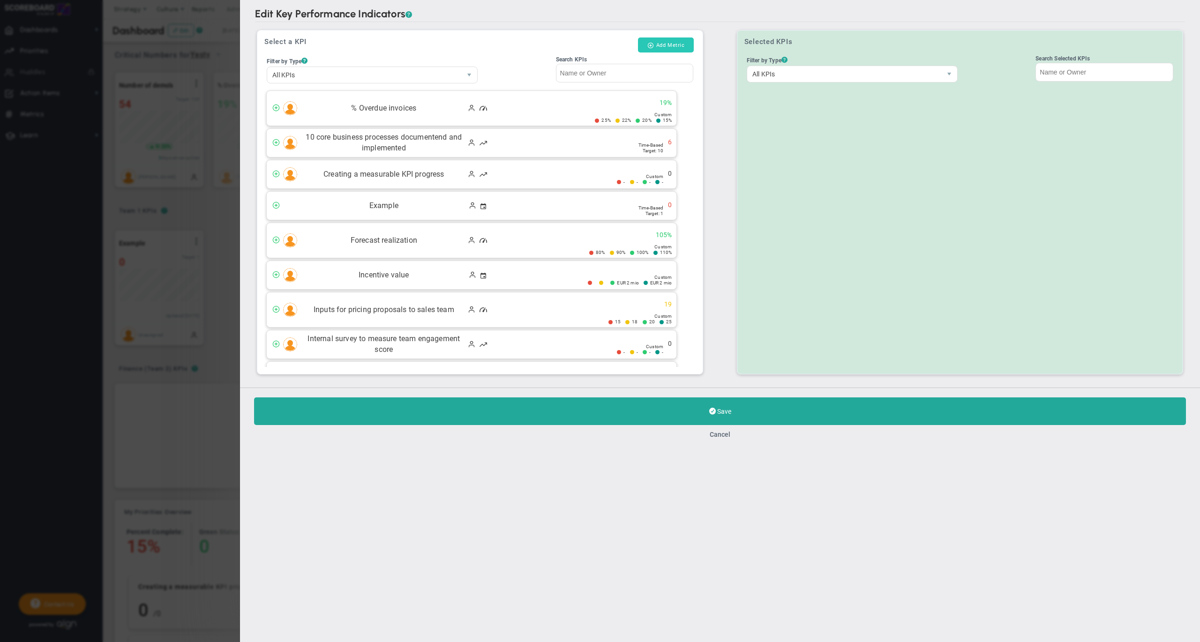
click at [666, 44] on button "Add Metric" at bounding box center [666, 44] width 56 height 15
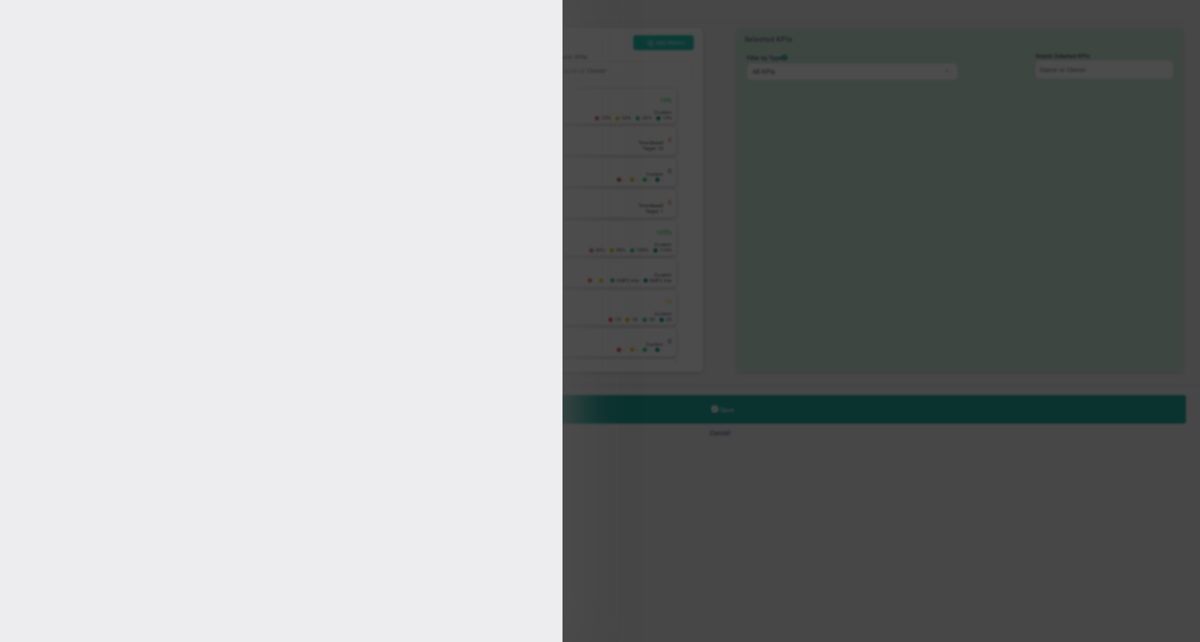
type input "[PERSON_NAME]"
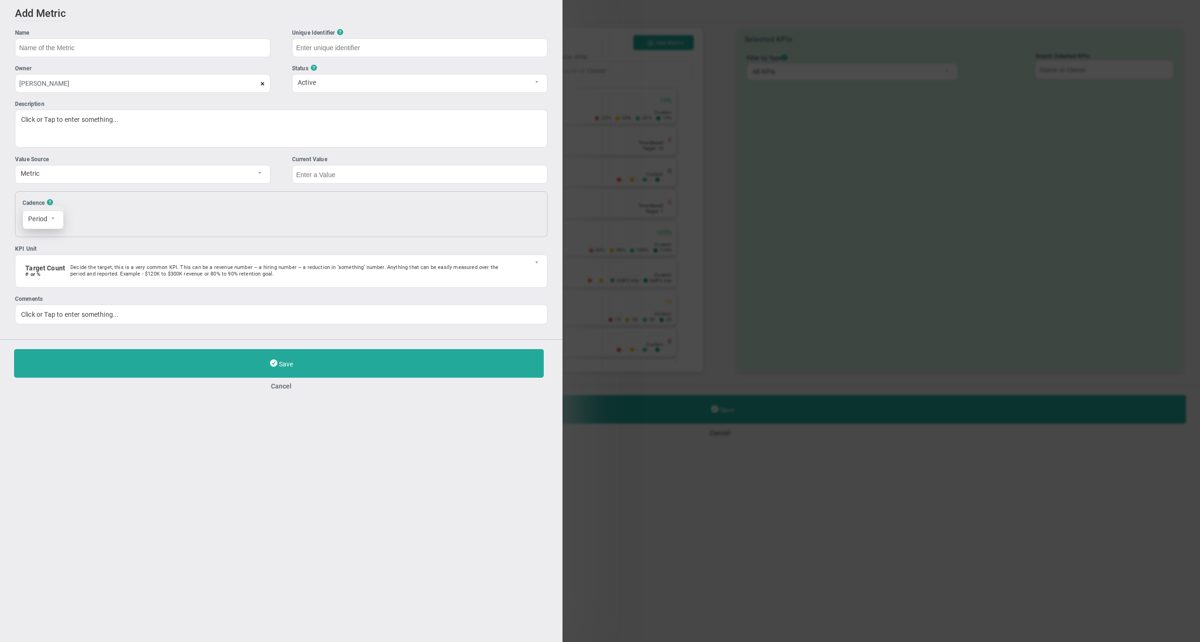
click at [47, 226] on span "Period" at bounding box center [35, 219] width 24 height 16
click at [282, 388] on button "Cancel" at bounding box center [281, 385] width 534 height 7
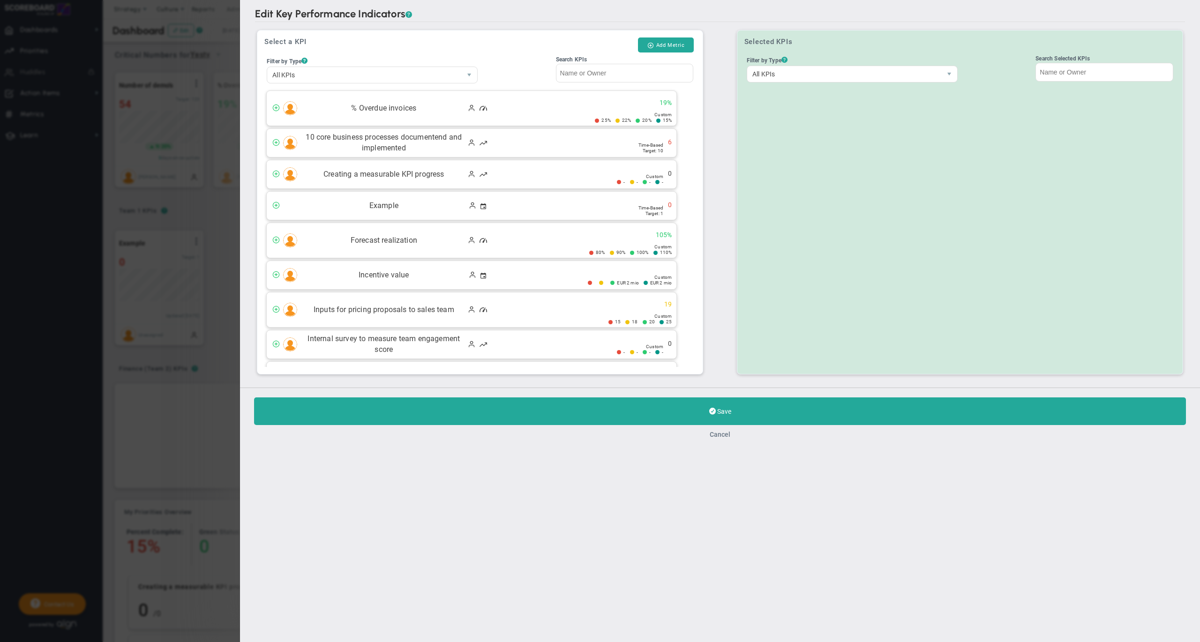
click at [722, 437] on button "Cancel" at bounding box center [720, 434] width 21 height 7
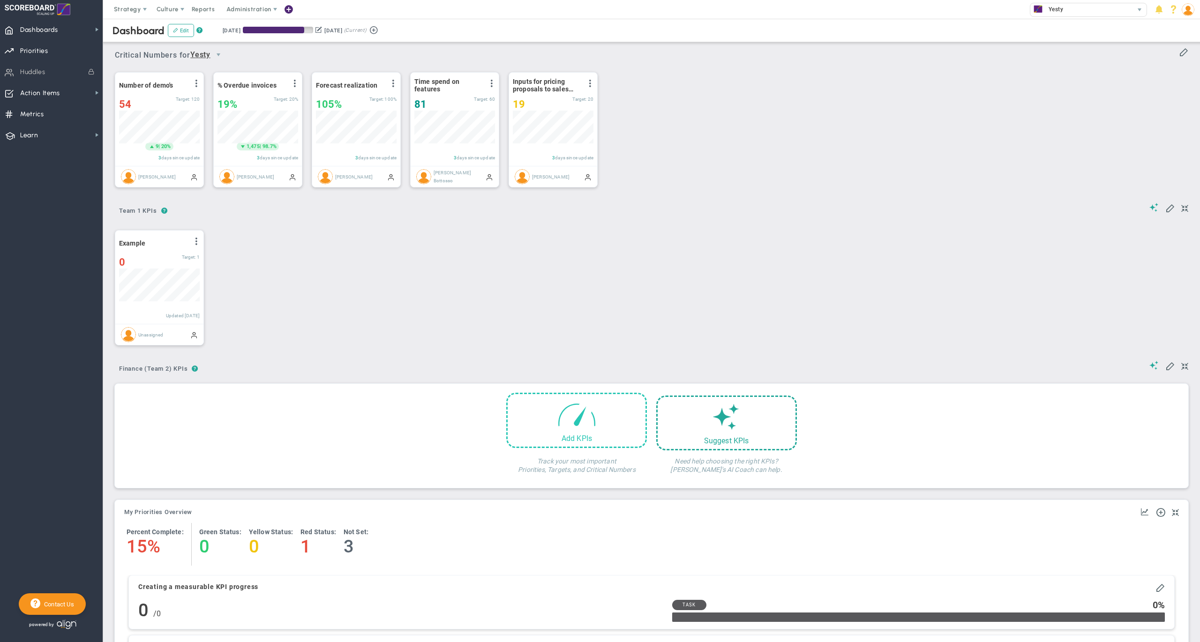
click at [581, 422] on span at bounding box center [577, 414] width 40 height 40
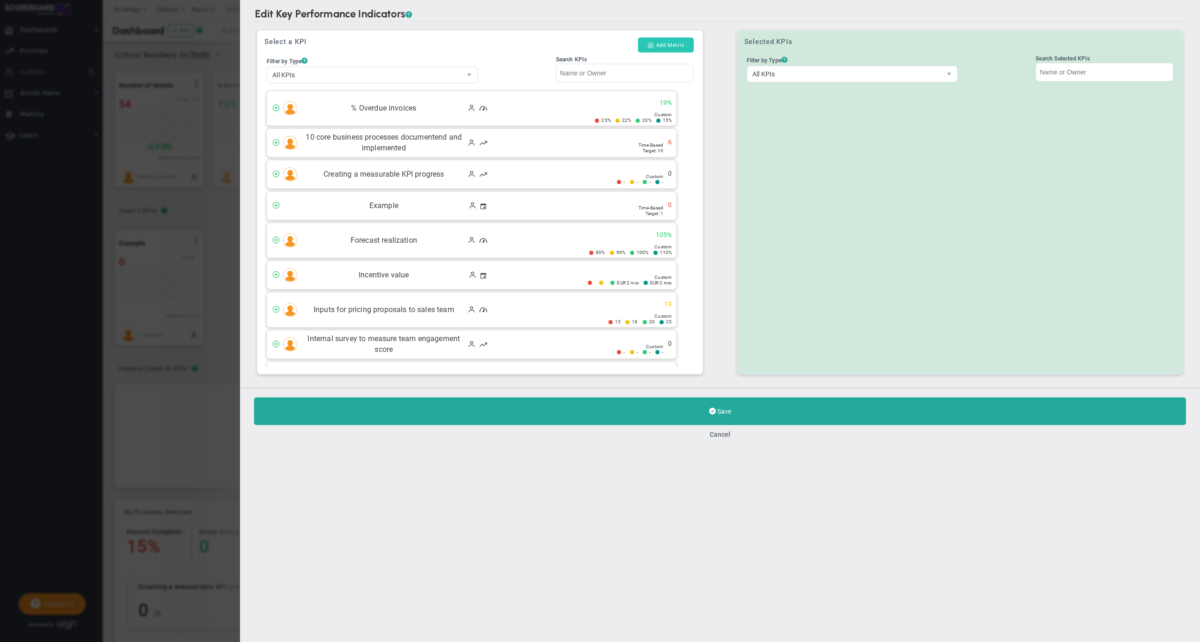
click at [667, 45] on button "Add Metric" at bounding box center [666, 44] width 56 height 15
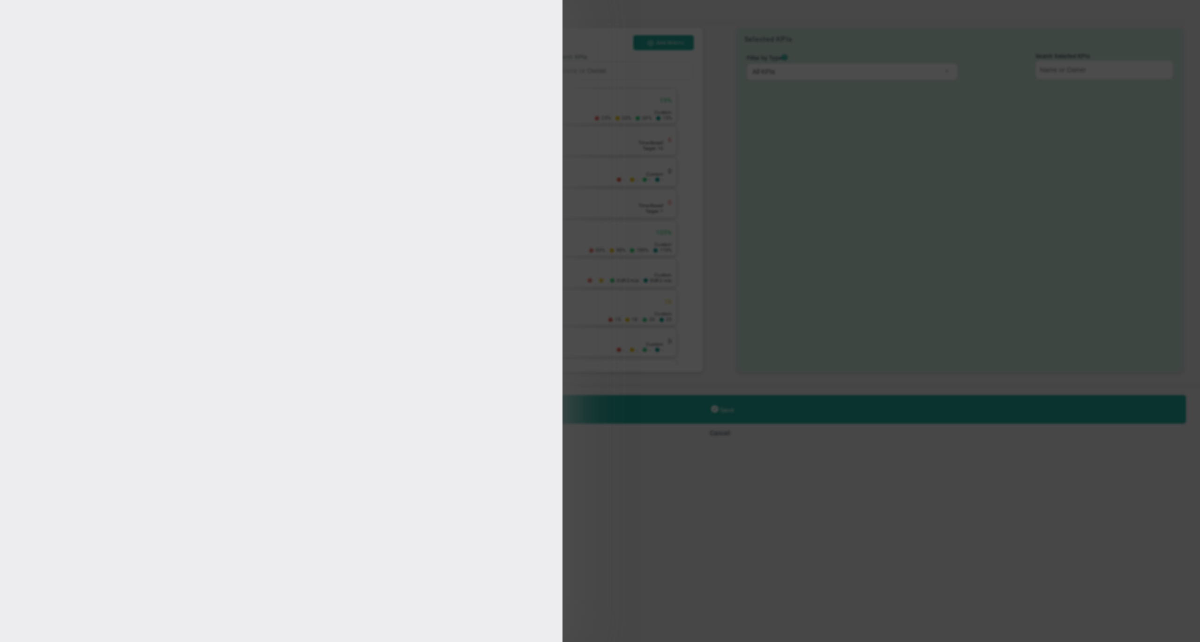
type input "[PERSON_NAME]"
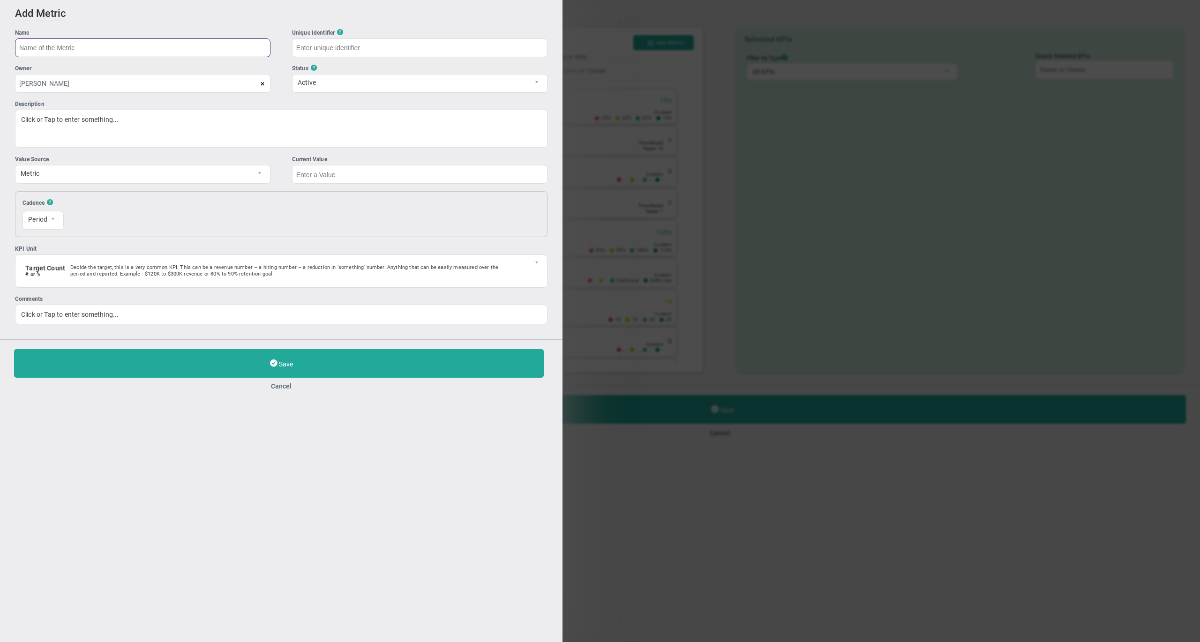
click at [106, 45] on input "text" at bounding box center [142, 47] width 255 height 19
type input "Example Monthly"
click at [30, 217] on span "Period" at bounding box center [35, 219] width 24 height 16
type input "Example-Monthly"
click at [43, 260] on li "Monthly" at bounding box center [43, 263] width 41 height 20
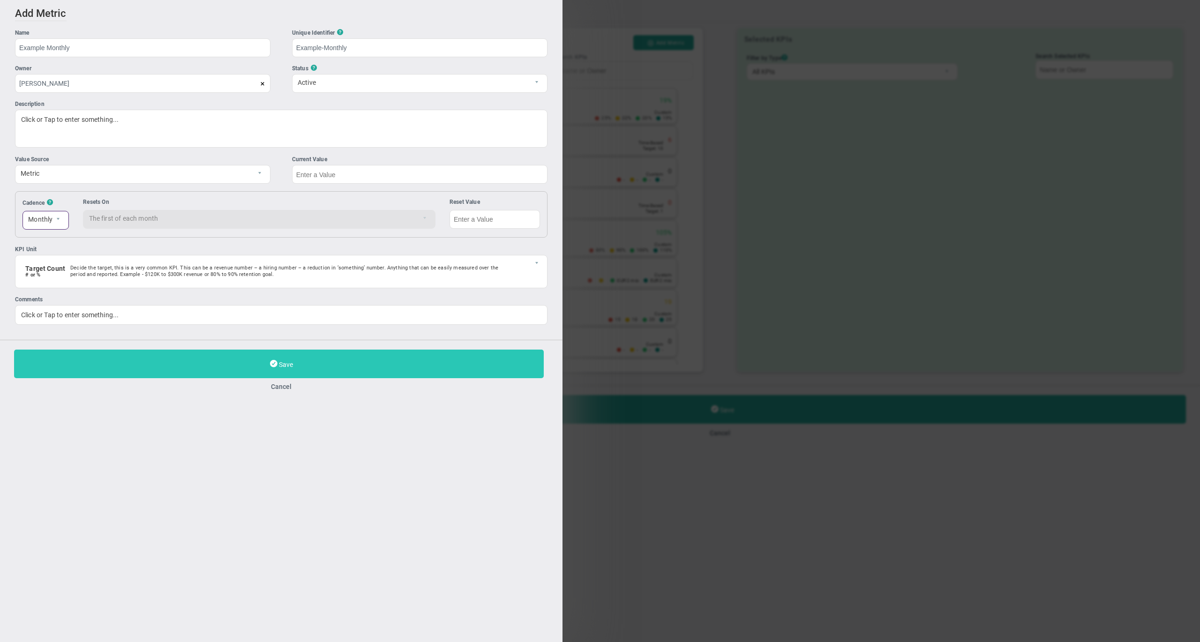
click at [216, 368] on button "Save" at bounding box center [279, 364] width 530 height 29
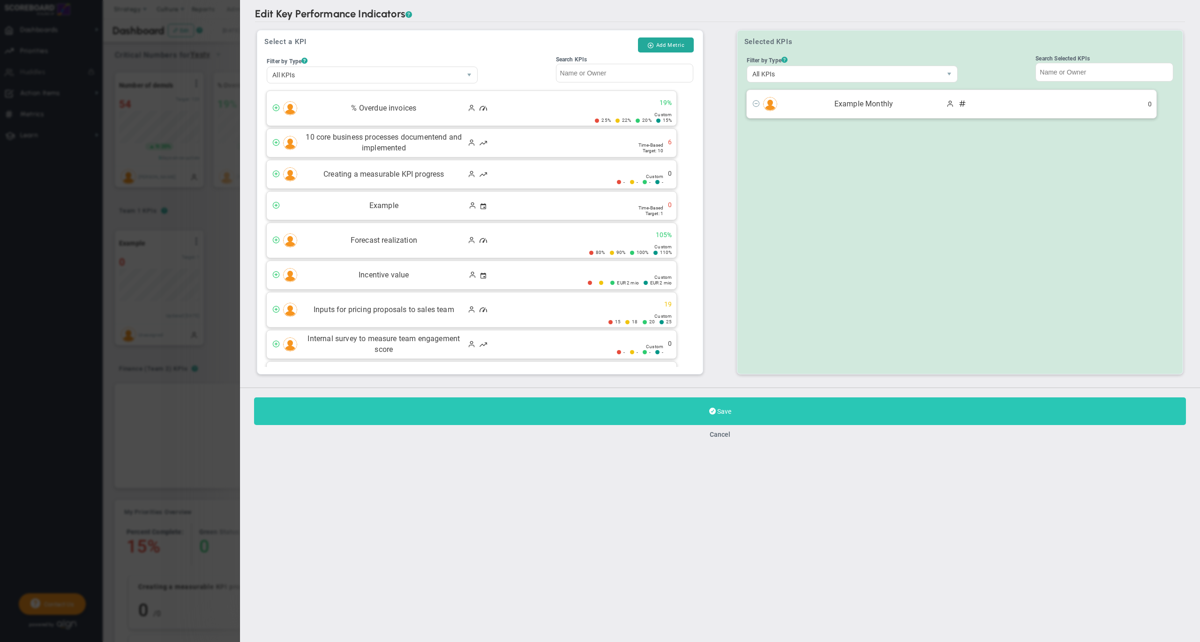
click at [707, 409] on button "Save" at bounding box center [720, 411] width 932 height 28
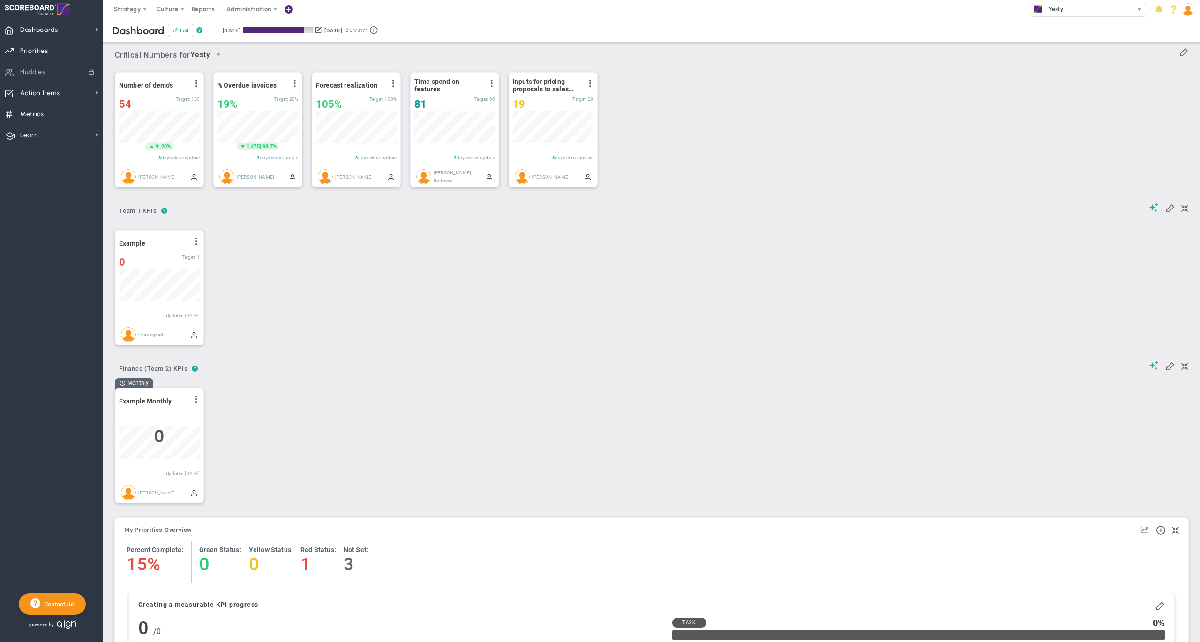
scroll to position [32, 80]
click at [195, 403] on span at bounding box center [196, 399] width 7 height 7
click at [165, 417] on li "Edit" at bounding box center [170, 418] width 67 height 12
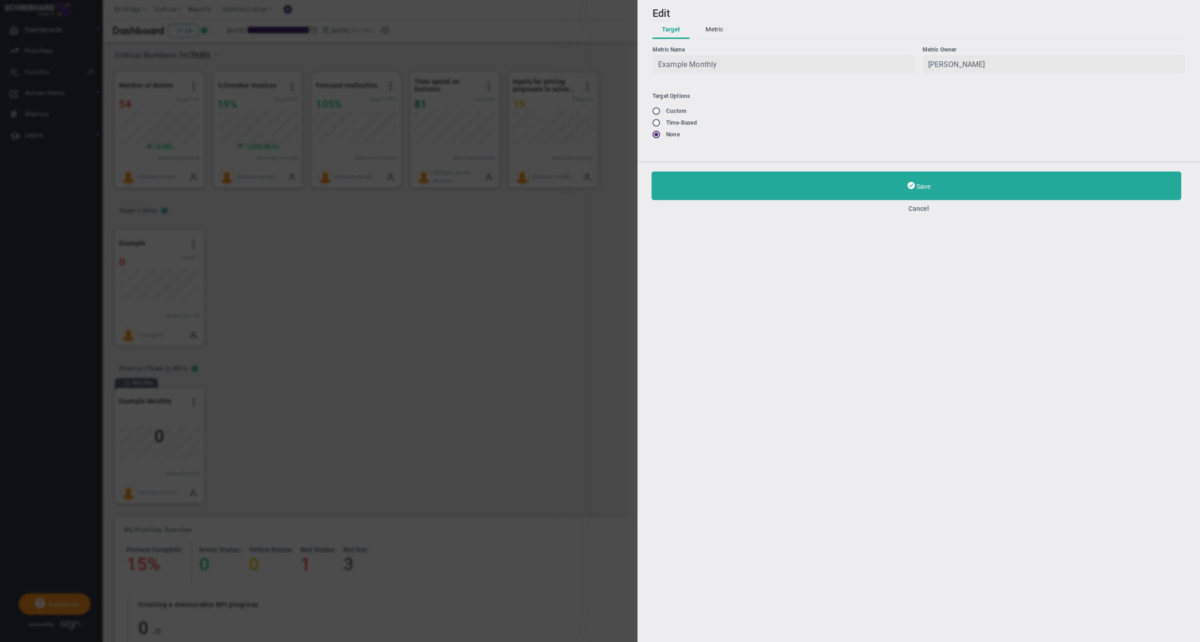
click at [656, 110] on input "radio" at bounding box center [659, 111] width 9 height 7
radio input "true"
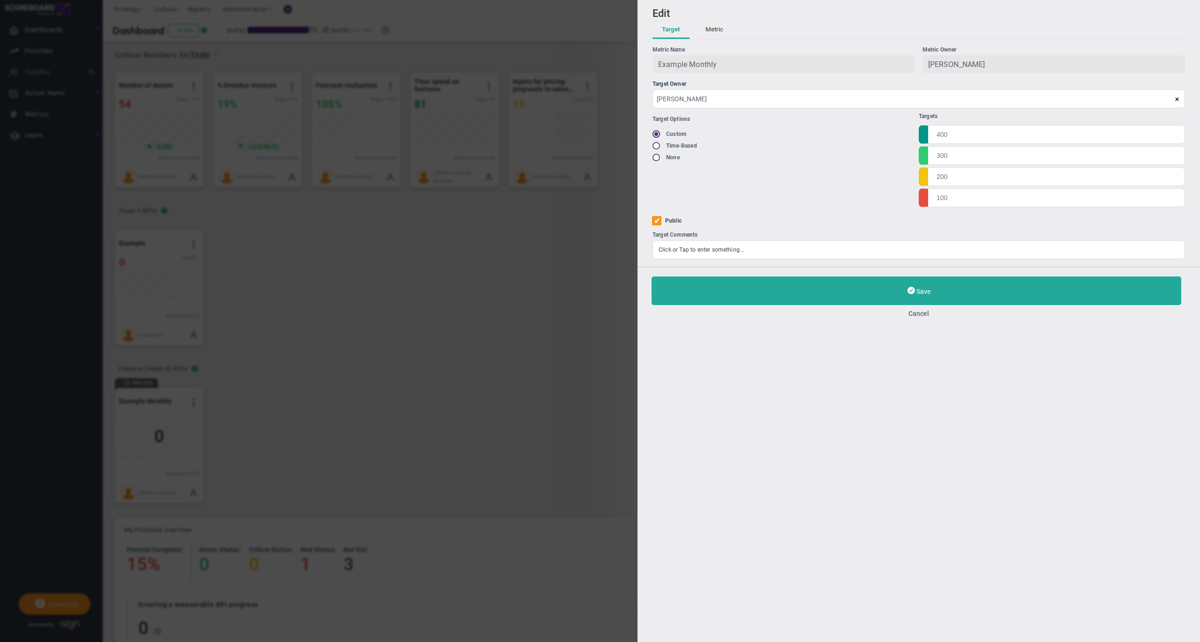
click at [655, 143] on input "radio" at bounding box center [659, 145] width 9 height 7
radio input "true"
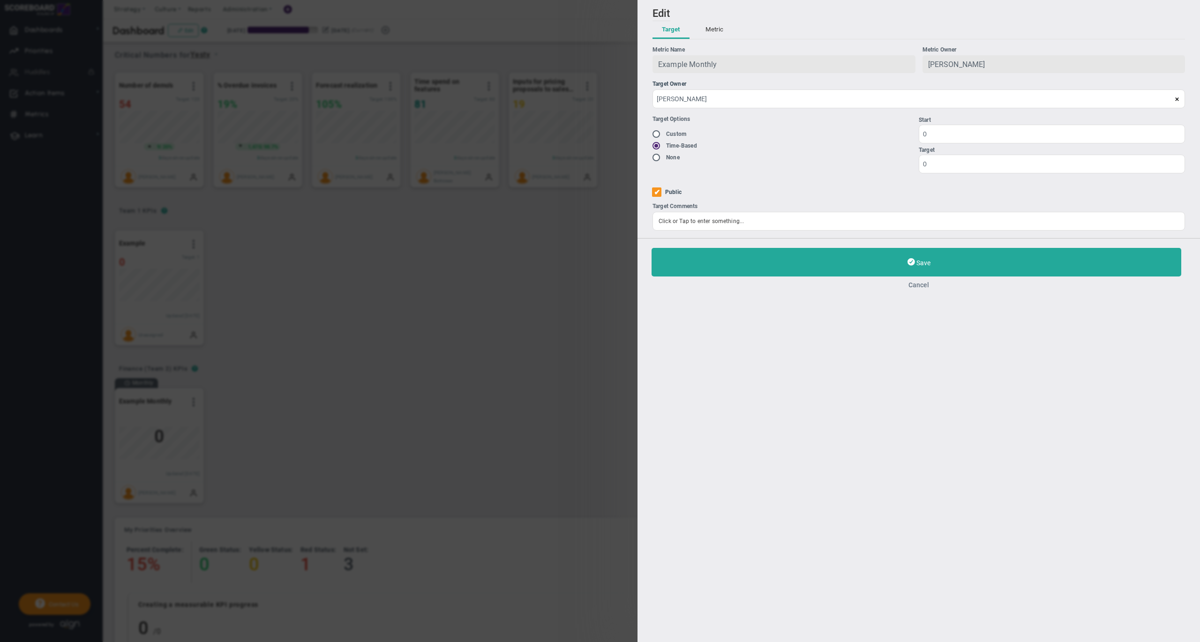
click at [917, 281] on button "Cancel" at bounding box center [918, 284] width 534 height 7
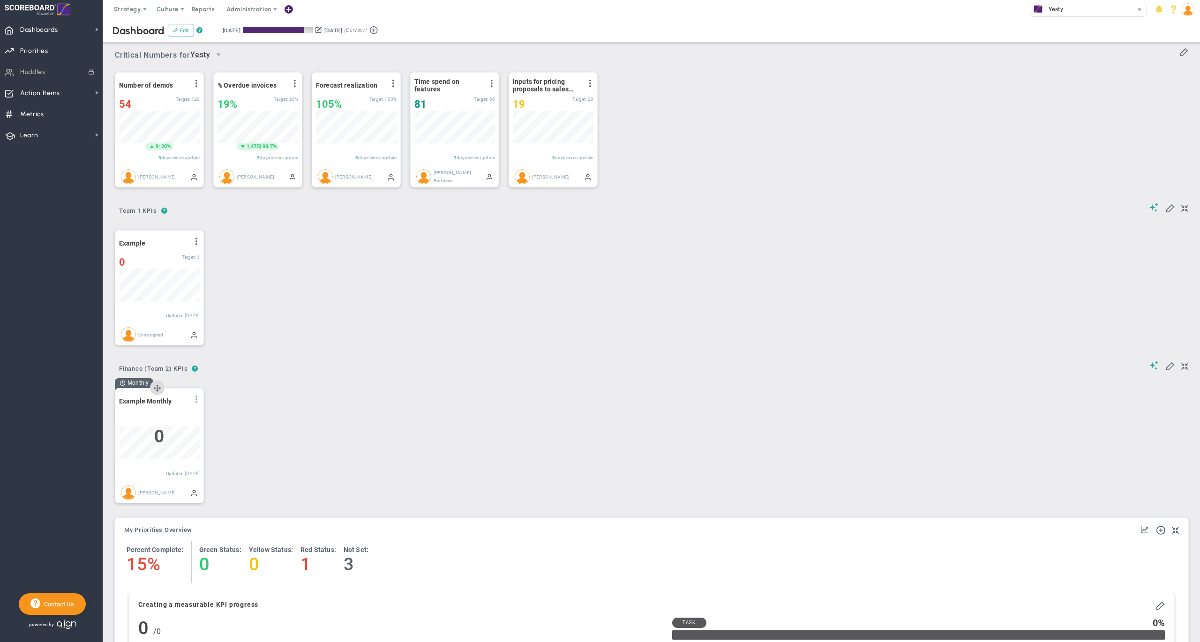
click at [197, 403] on span at bounding box center [196, 399] width 7 height 7
click at [222, 411] on div "Monthly Example Monthly View Historical Graph Edit Make "No Change" Update Add …" at bounding box center [647, 445] width 1085 height 134
click at [172, 421] on li "Edit" at bounding box center [170, 418] width 67 height 12
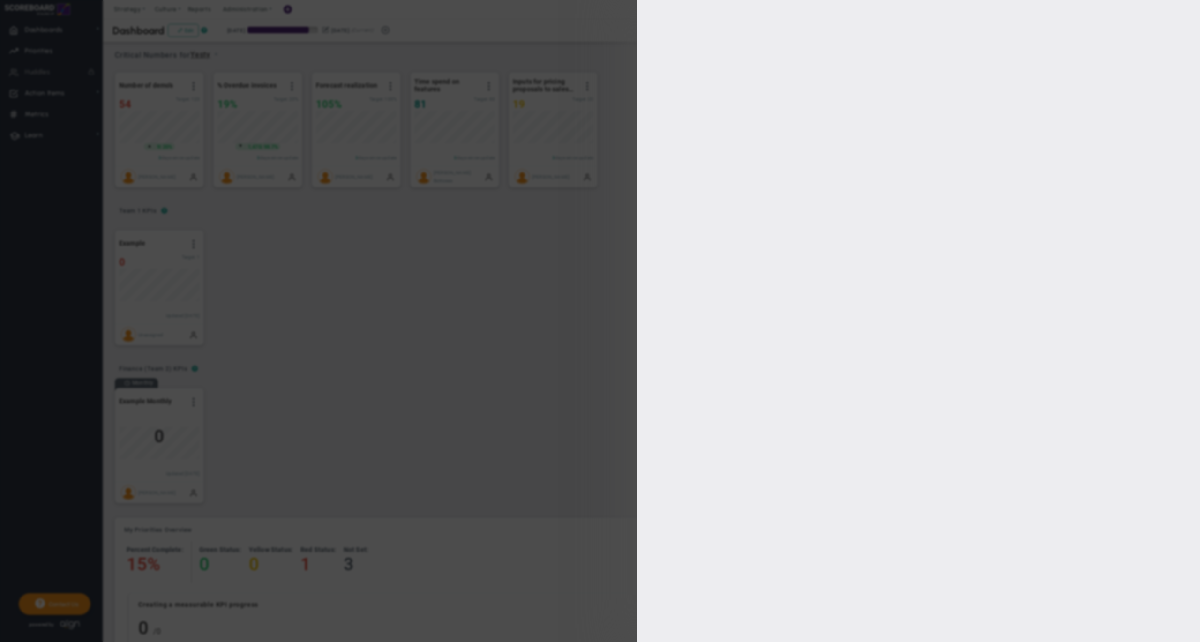
type input "[PERSON_NAME]"
checkbox input "true"
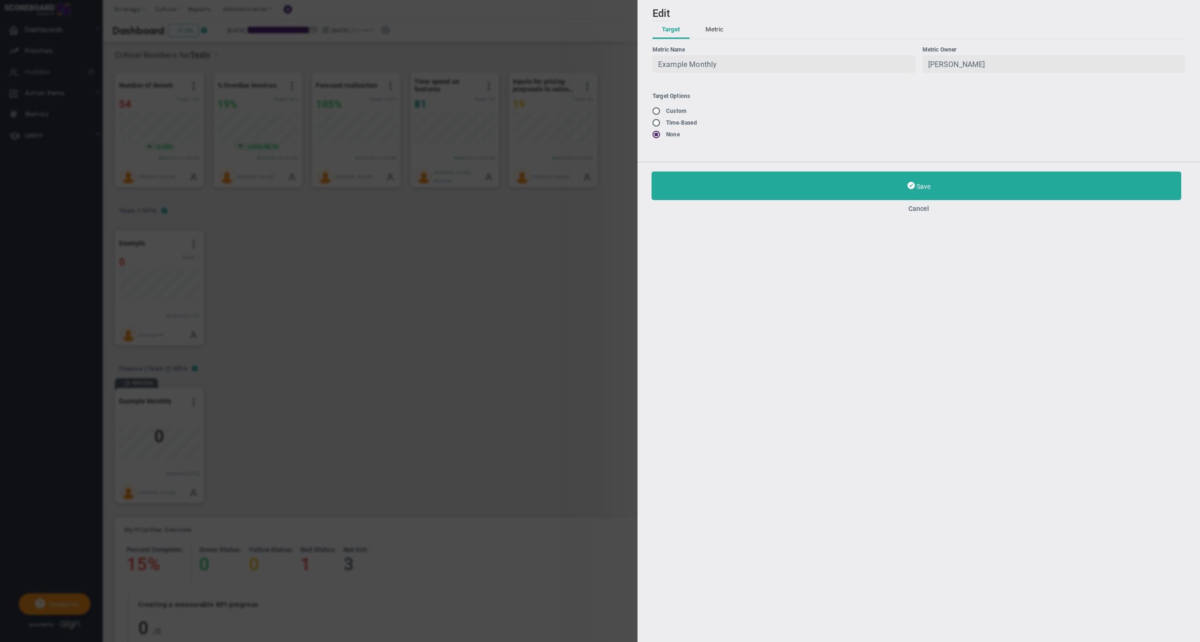
click at [656, 109] on input "radio" at bounding box center [659, 111] width 9 height 7
radio input "true"
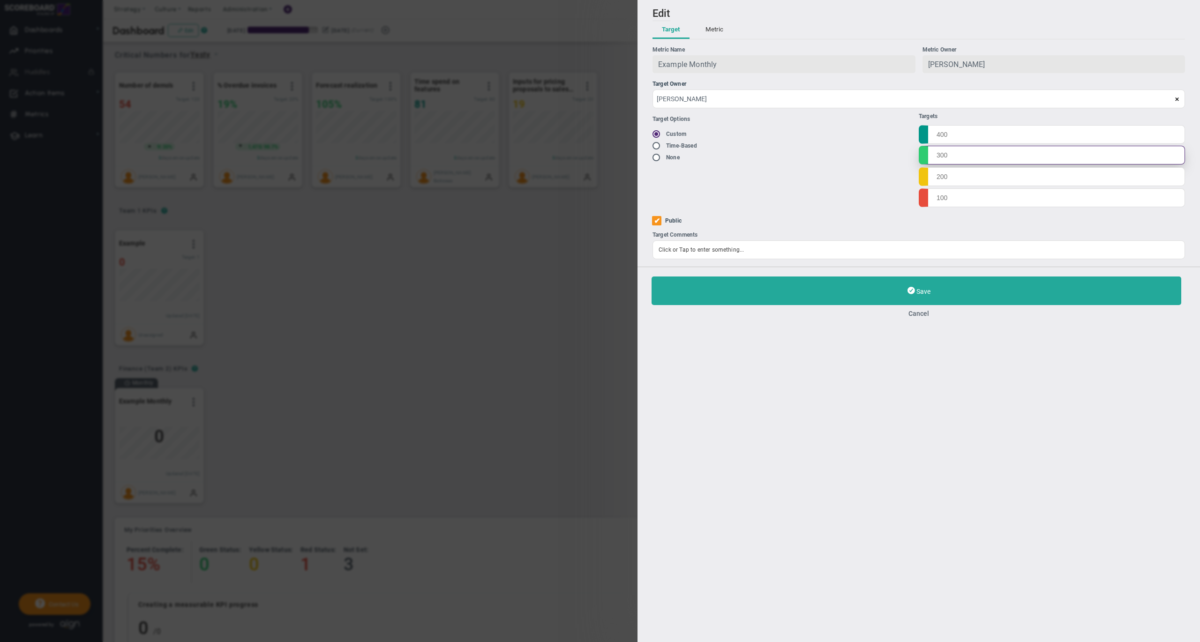
click at [961, 146] on input "text" at bounding box center [1052, 155] width 266 height 19
click at [919, 317] on button "Cancel" at bounding box center [918, 313] width 534 height 7
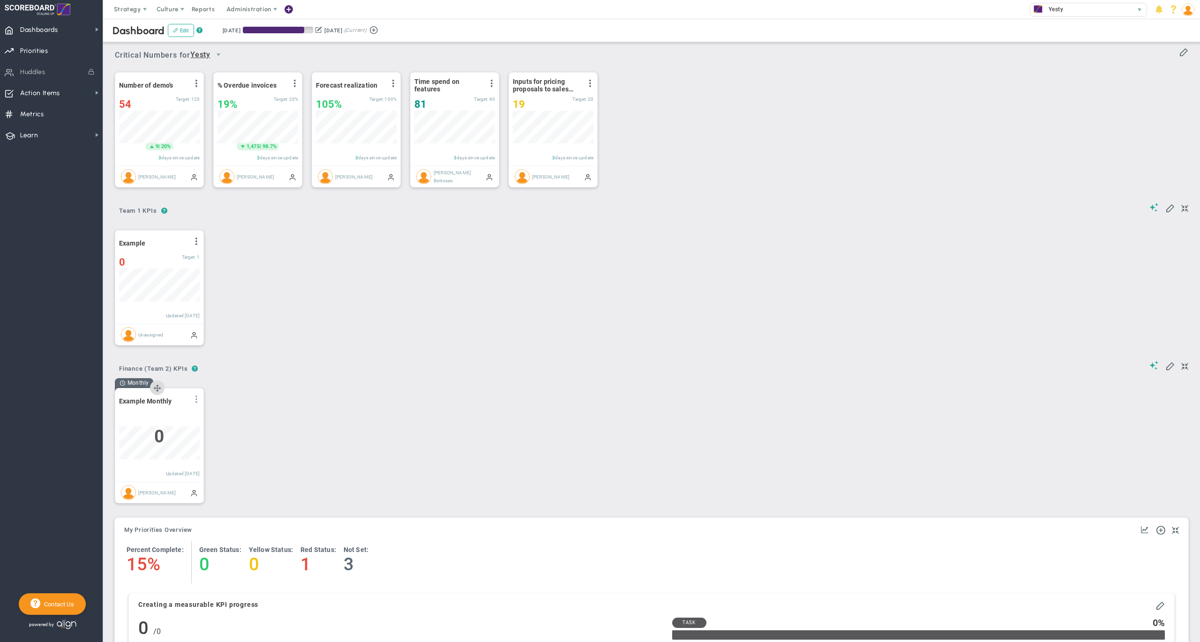
click at [195, 403] on span at bounding box center [196, 399] width 7 height 7
click at [157, 420] on li "Edit" at bounding box center [170, 418] width 67 height 12
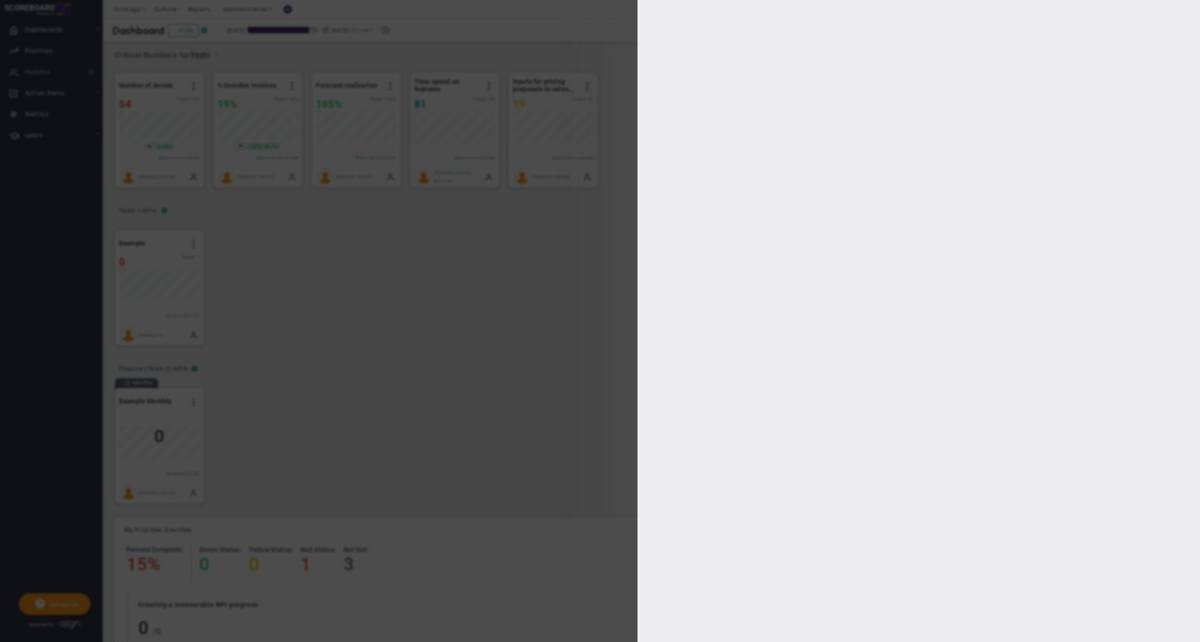
type input "[PERSON_NAME]"
type input "0"
checkbox input "true"
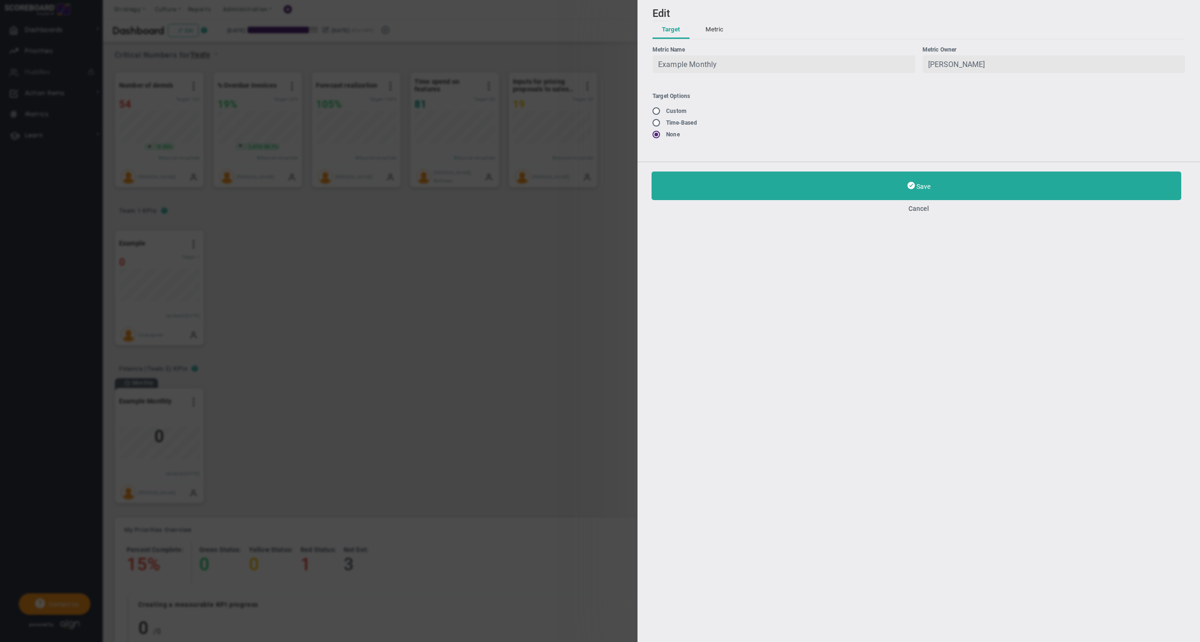
click at [657, 120] on input "radio" at bounding box center [659, 123] width 9 height 7
radio input "true"
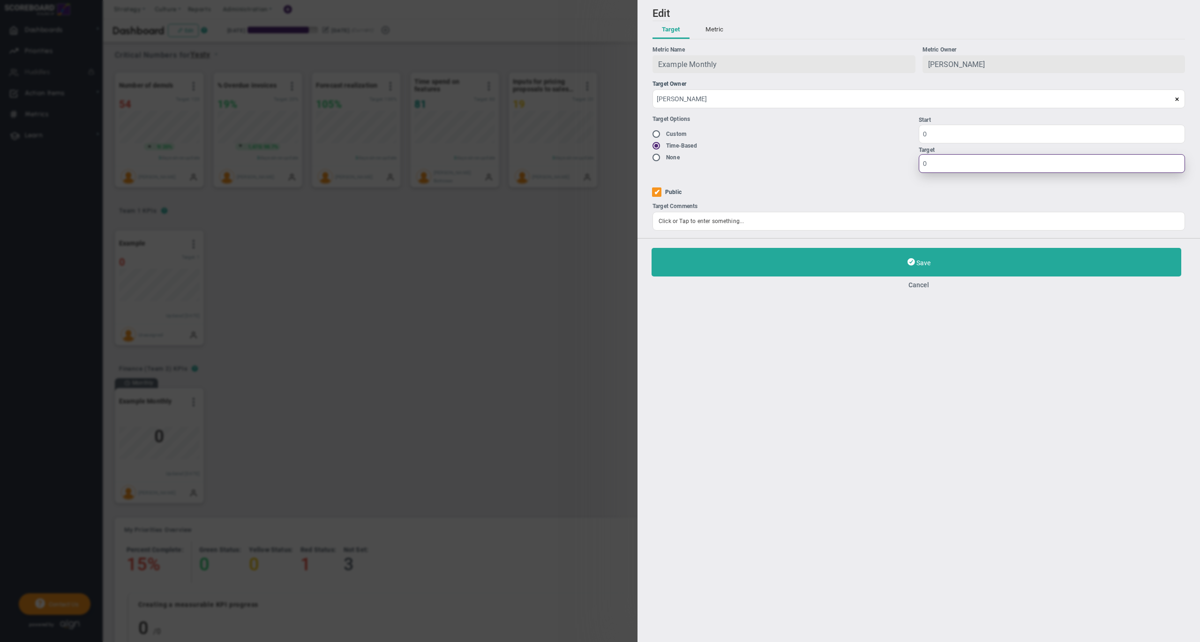
click at [971, 162] on input "0" at bounding box center [1052, 163] width 266 height 19
type input "100"
click at [803, 170] on div "Target Options Existing Target Custom" at bounding box center [785, 144] width 266 height 73
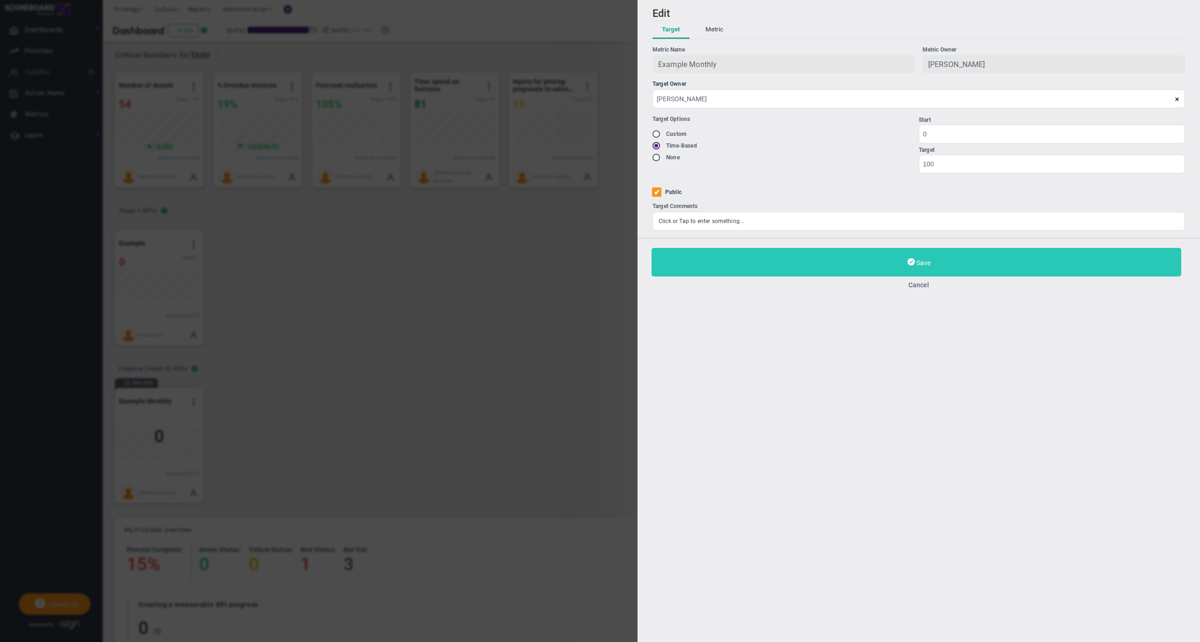
click at [837, 261] on button "Save" at bounding box center [916, 262] width 530 height 29
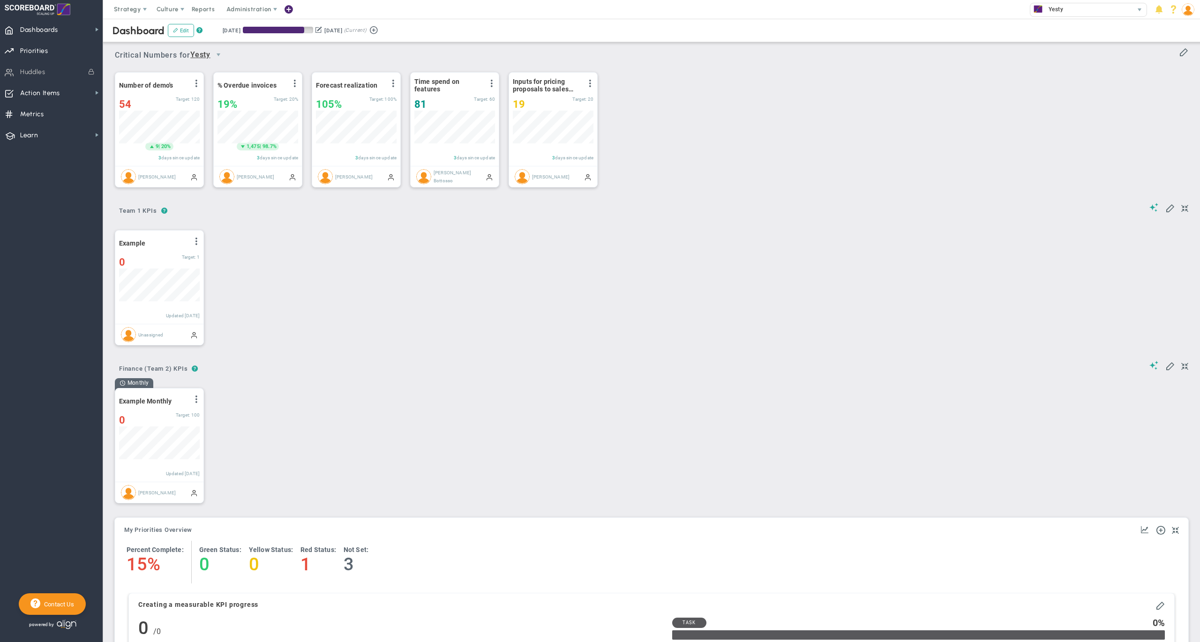
scroll to position [32, 80]
click at [197, 407] on div "View Historical Graph Edit Make "No Change" Update Add Past Update" at bounding box center [195, 401] width 7 height 12
click at [195, 403] on span at bounding box center [196, 399] width 7 height 7
click at [176, 421] on li "Edit" at bounding box center [170, 418] width 67 height 12
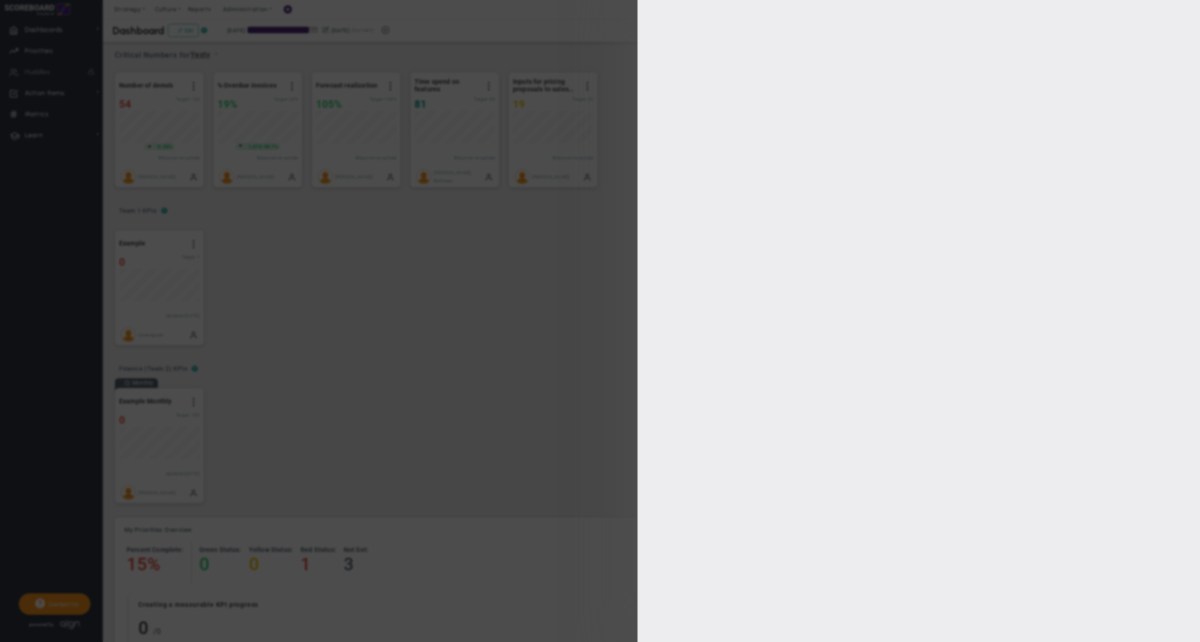
type input "[PERSON_NAME]"
radio input "true"
type input "0"
type input "100"
checkbox input "true"
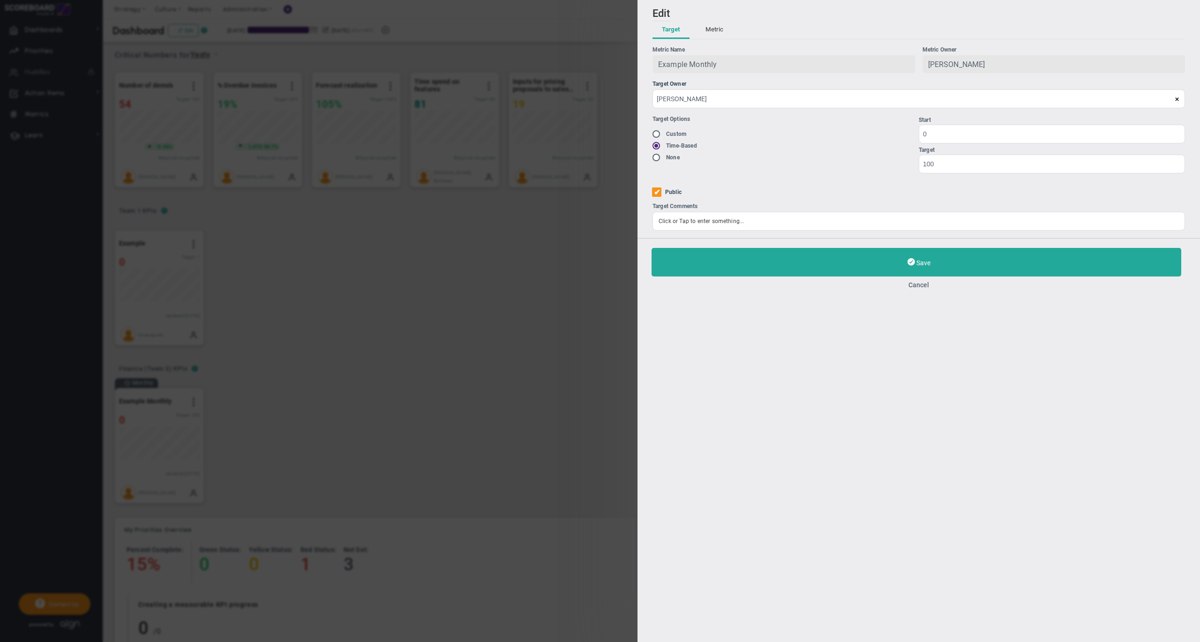
click at [917, 280] on div "Save Cancel" at bounding box center [918, 268] width 534 height 41
click at [917, 284] on button "Cancel" at bounding box center [918, 284] width 534 height 7
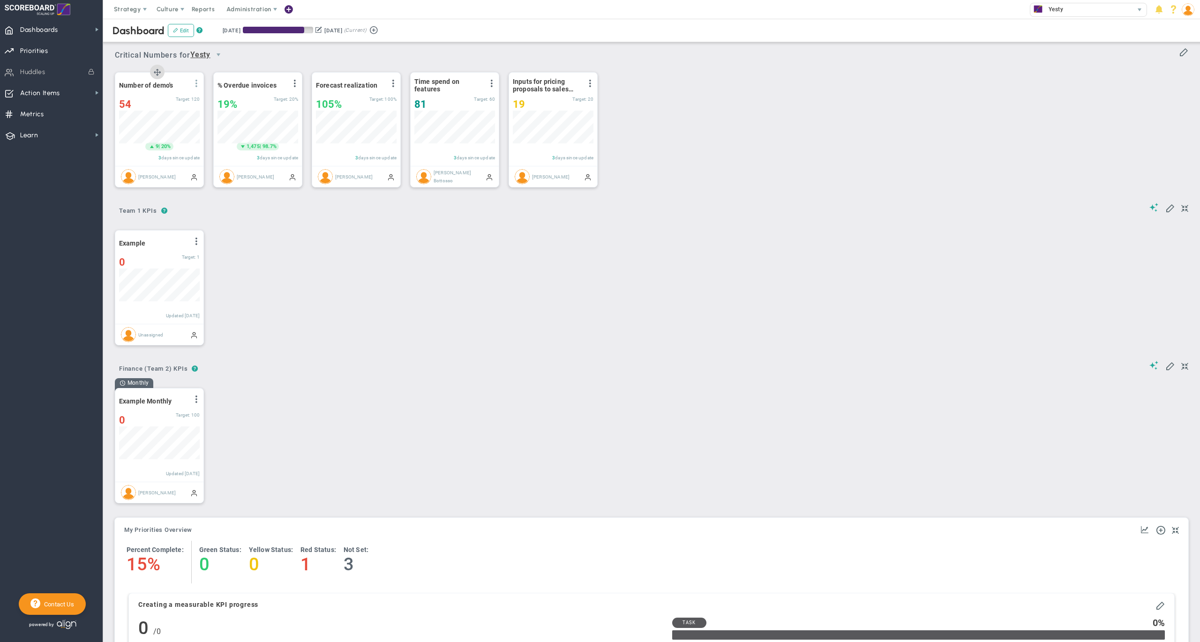
click at [195, 84] on span at bounding box center [196, 83] width 7 height 7
click at [162, 102] on li "Edit" at bounding box center [164, 103] width 80 height 12
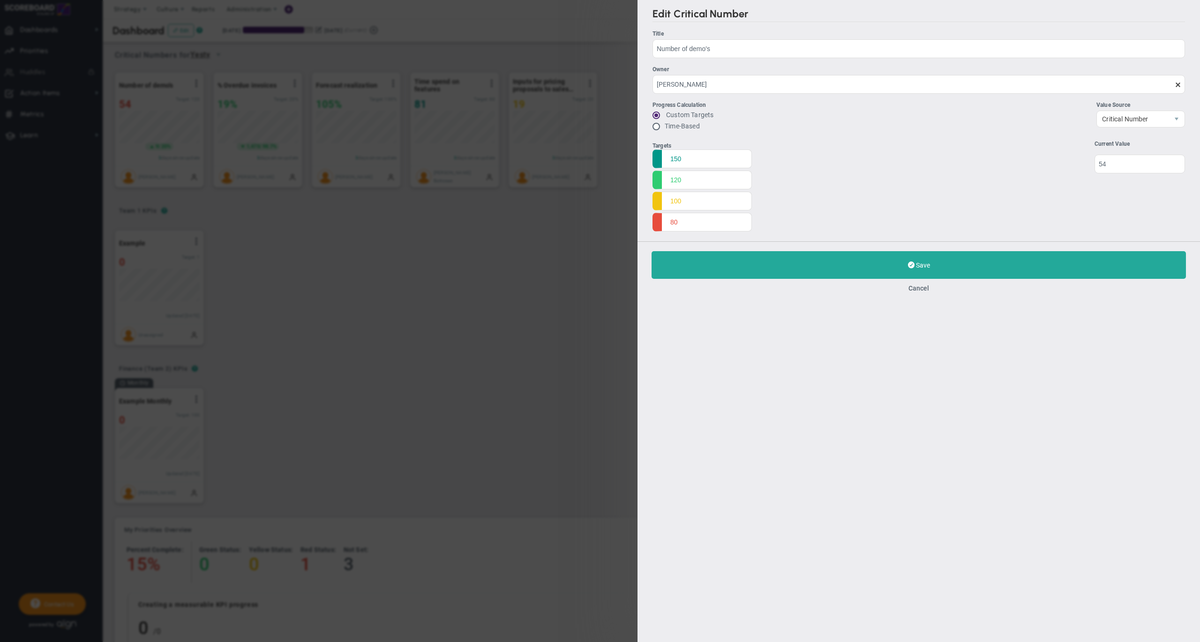
click at [657, 126] on input "radio" at bounding box center [659, 126] width 9 height 7
radio input "true"
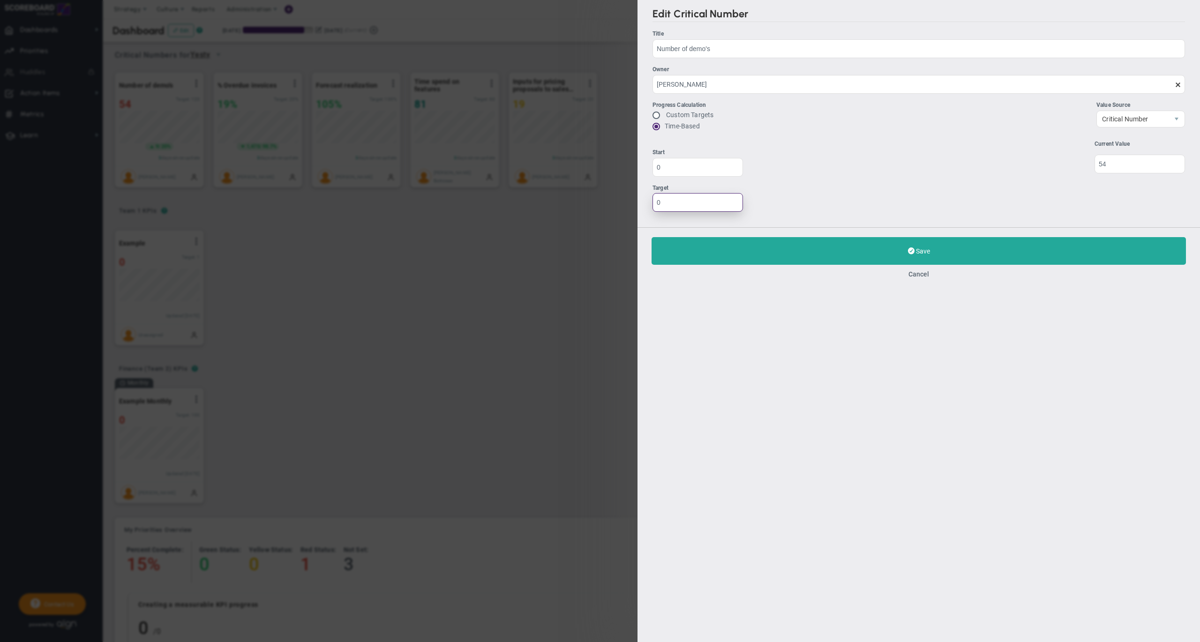
click at [705, 203] on input "0" at bounding box center [697, 202] width 90 height 19
type input "120"
click at [769, 193] on div "Targets 150 120 100 80 Start 0 120" at bounding box center [918, 180] width 532 height 79
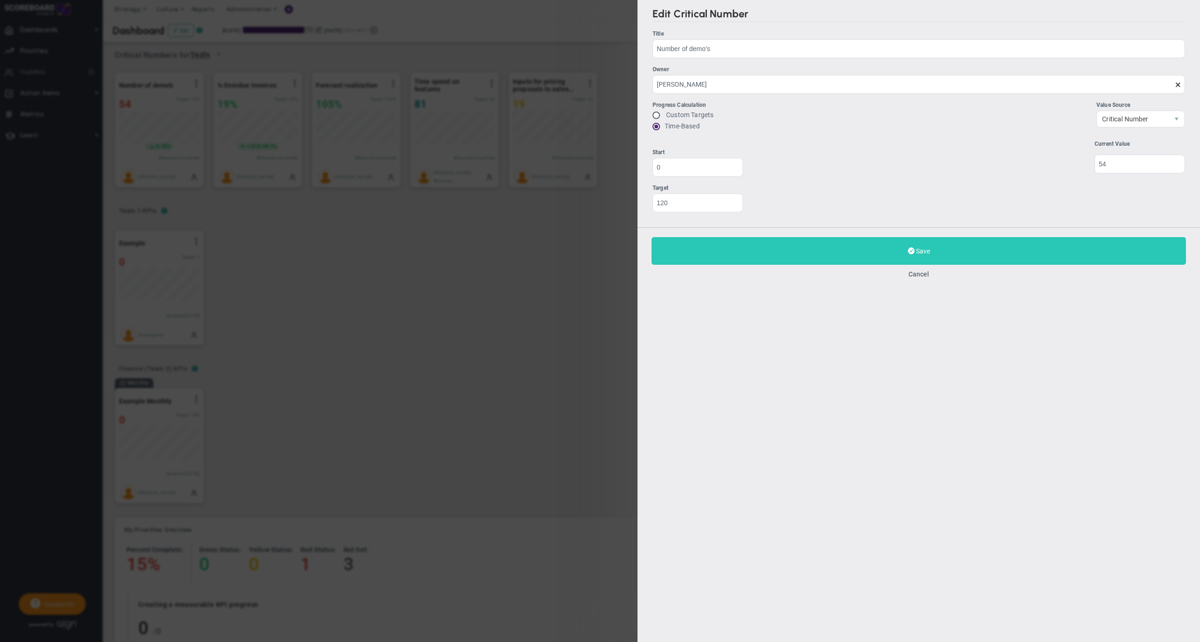
click at [758, 255] on button "Save Update" at bounding box center [918, 251] width 534 height 28
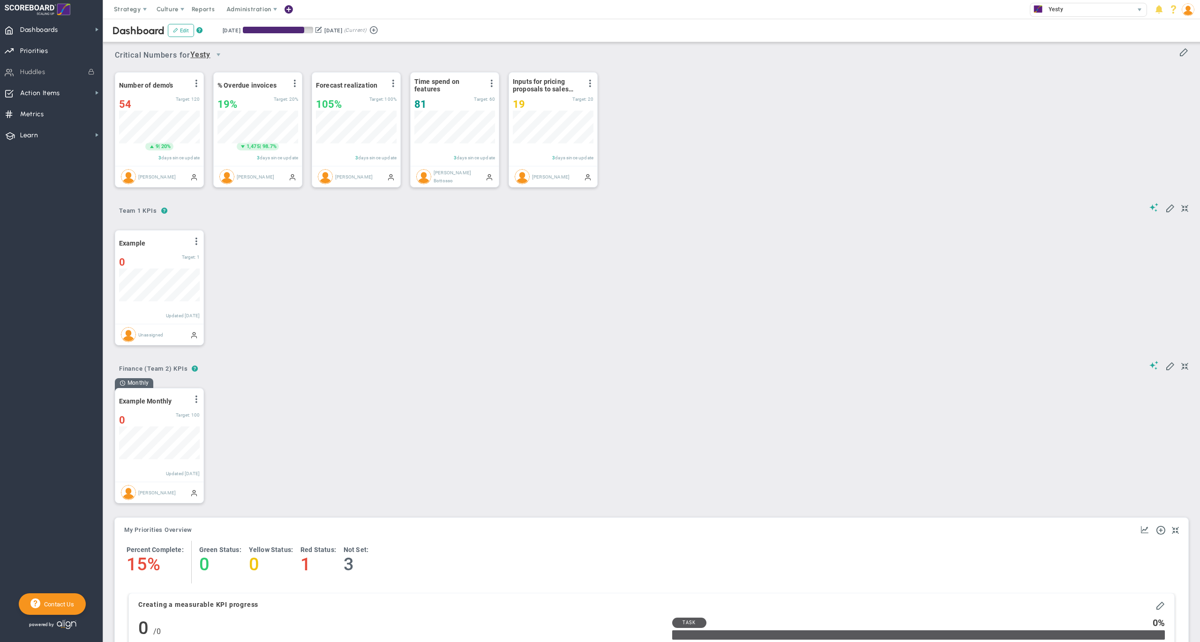
scroll to position [32, 80]
click at [290, 213] on div "? ? Team 1 KPIs Team 1 KPIs Team 1 KPIs" at bounding box center [651, 208] width 1073 height 24
click at [66, 34] on span "Dashboards Dashboards" at bounding box center [51, 29] width 103 height 21
click at [150, 45] on span "Company Dashboard" at bounding box center [153, 45] width 60 height 9
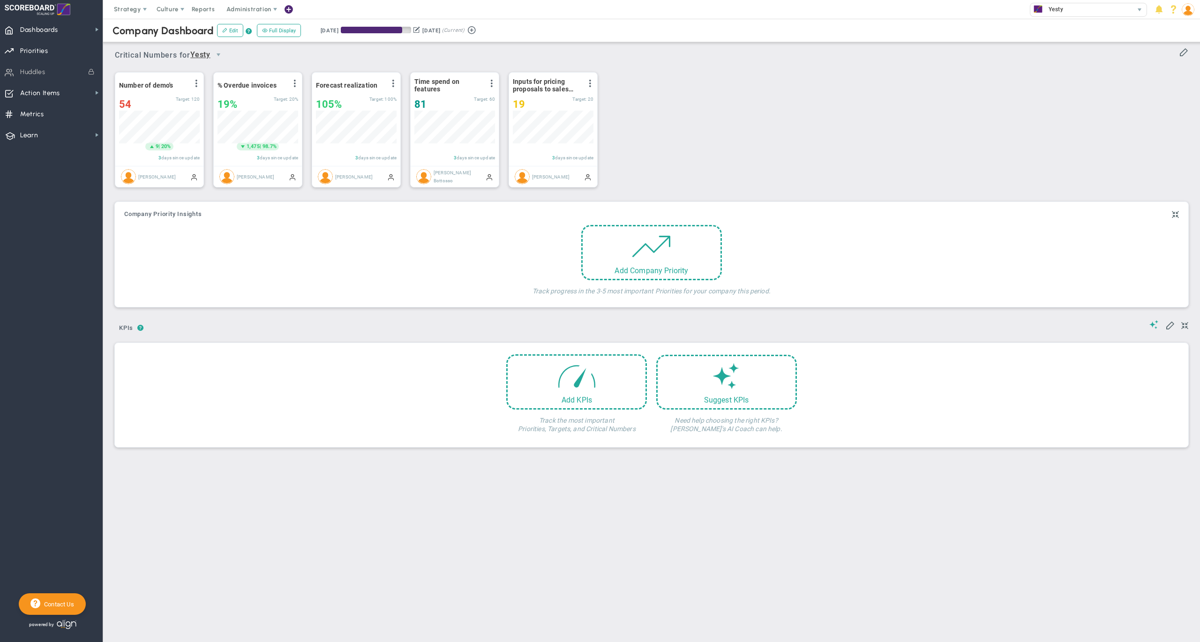
scroll to position [32, 80]
click at [77, 30] on span "Dashboards Dashboards" at bounding box center [51, 29] width 103 height 21
click at [49, 47] on span "Priorities Projects OKR Tree Priorities Projects OKRs" at bounding box center [51, 50] width 103 height 21
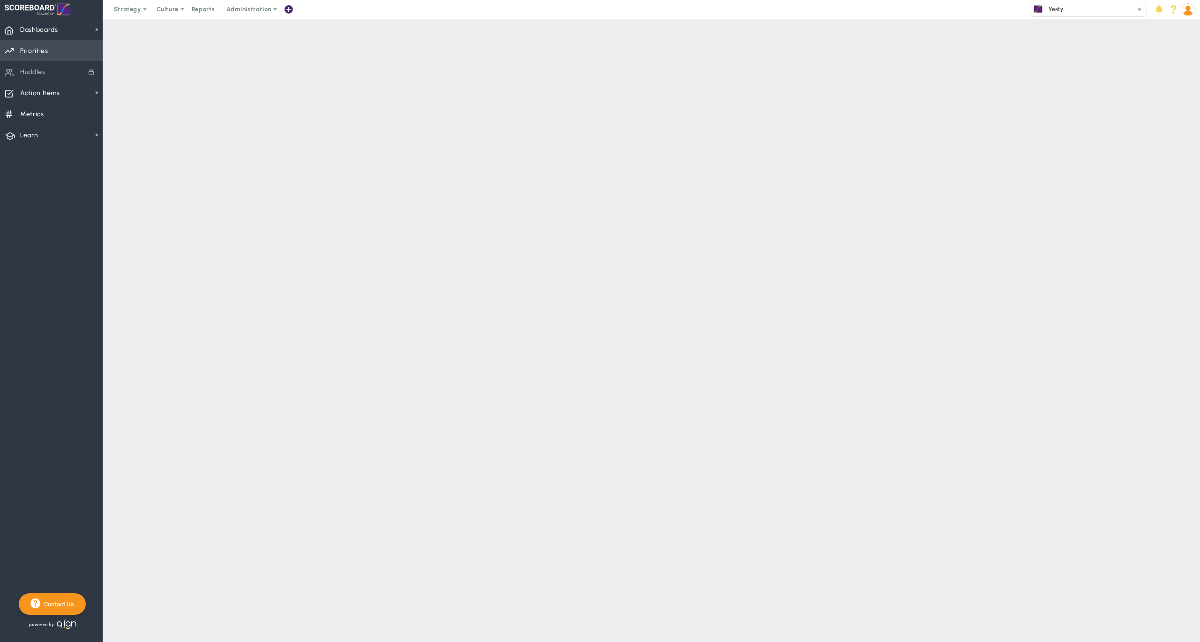
checkbox input "false"
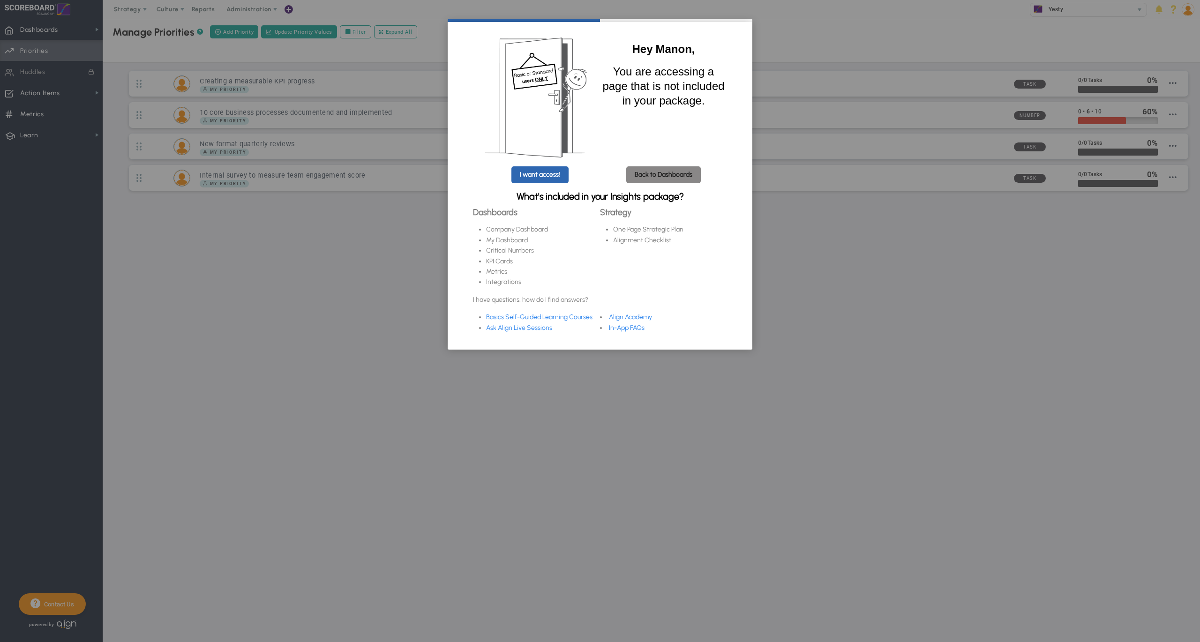
click at [646, 179] on link "Back to Dashboards" at bounding box center [663, 174] width 75 height 17
